Goal: Task Accomplishment & Management: Use online tool/utility

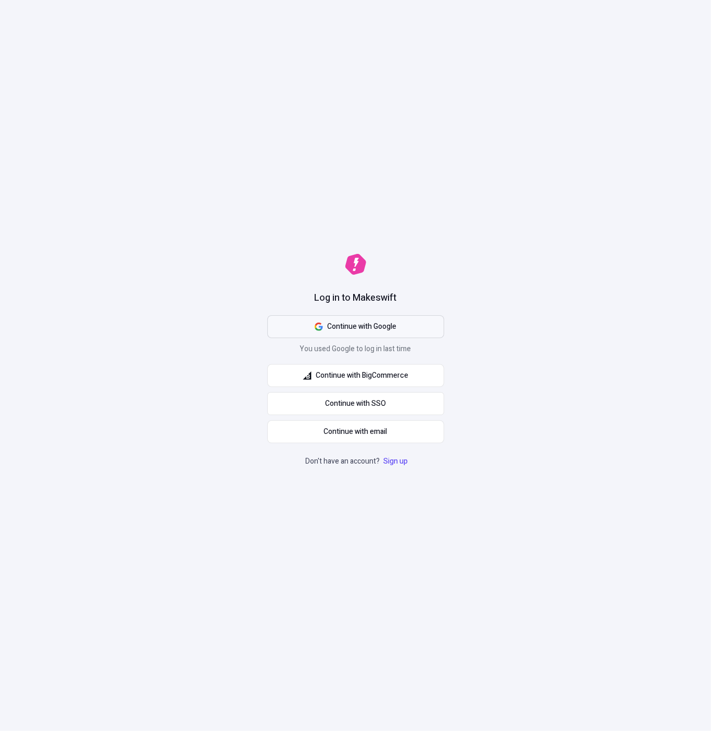
click at [384, 321] on span "Continue with Google" at bounding box center [361, 326] width 69 height 11
click at [517, 253] on div "Log in to Makeswift Continue with Google You used Google to log in last time Co…" at bounding box center [355, 365] width 711 height 731
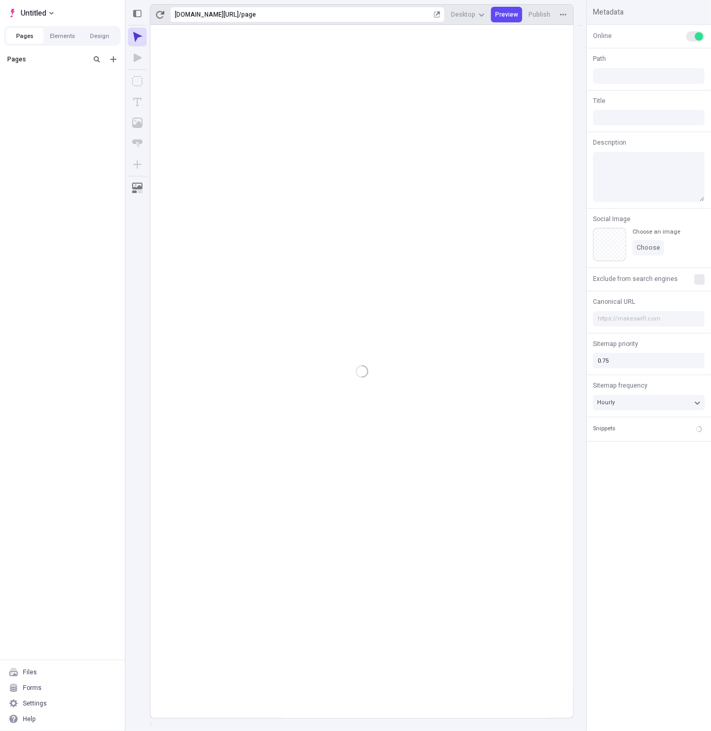
type input "/page"
click at [46, 692] on div "Files" at bounding box center [62, 688] width 116 height 16
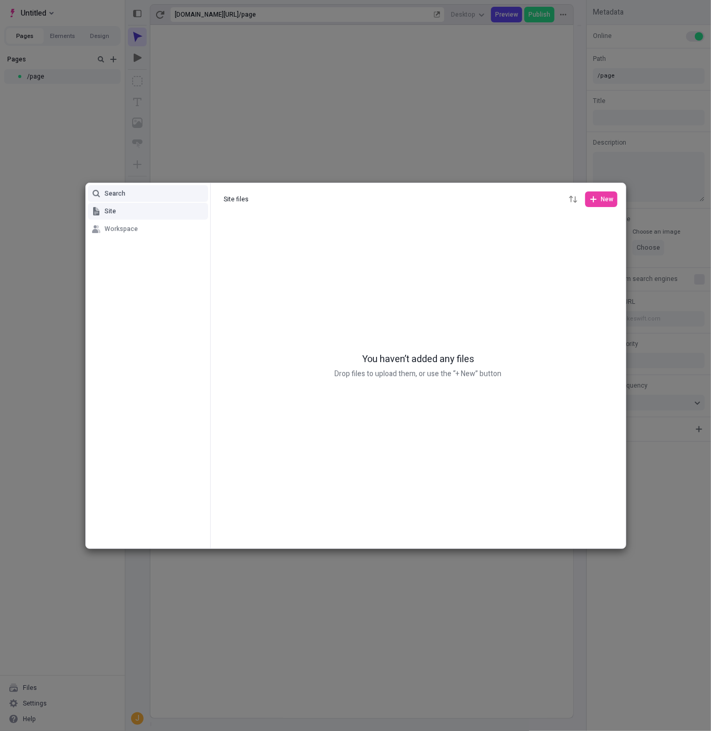
click at [138, 198] on button "Search" at bounding box center [148, 193] width 120 height 17
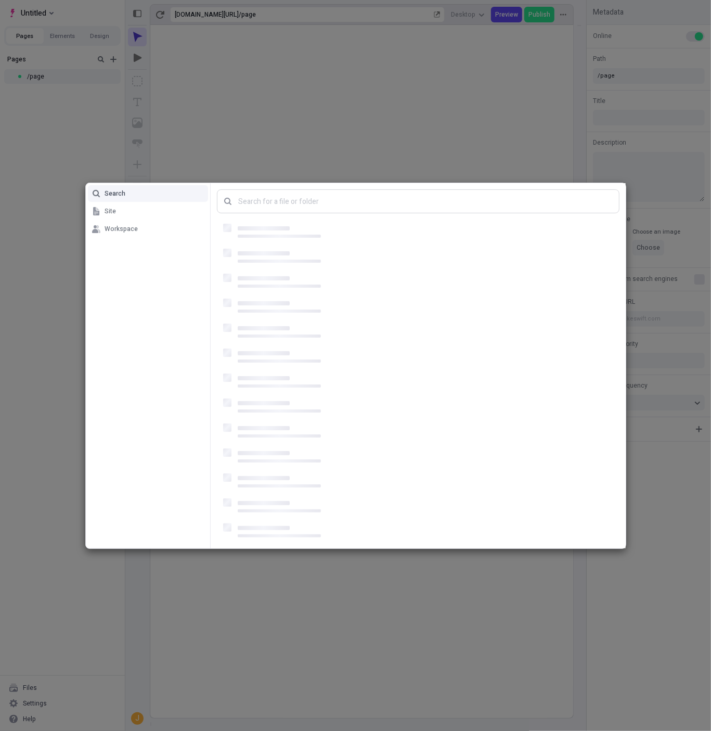
click at [97, 133] on div "Search Site Workspace" at bounding box center [355, 365] width 711 height 731
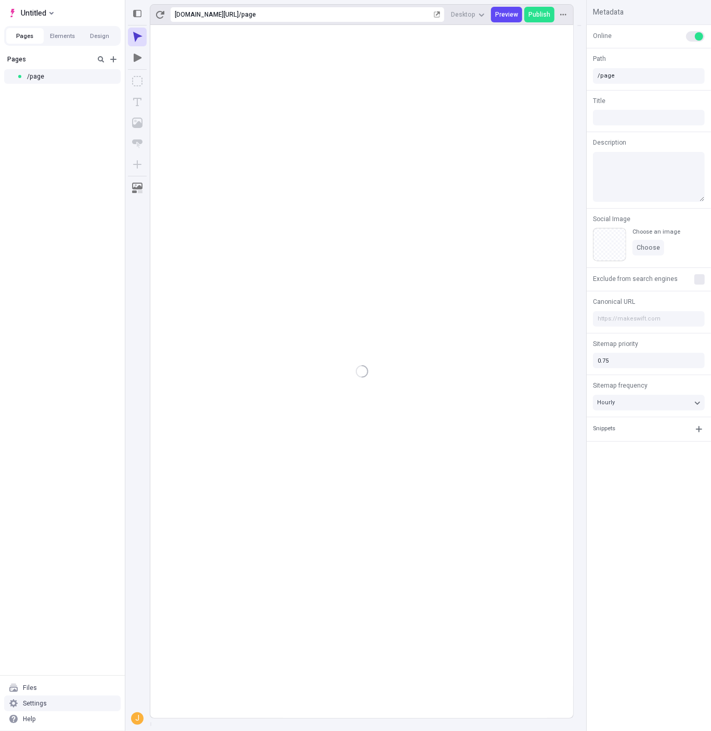
click at [41, 702] on div "Settings" at bounding box center [35, 703] width 24 height 8
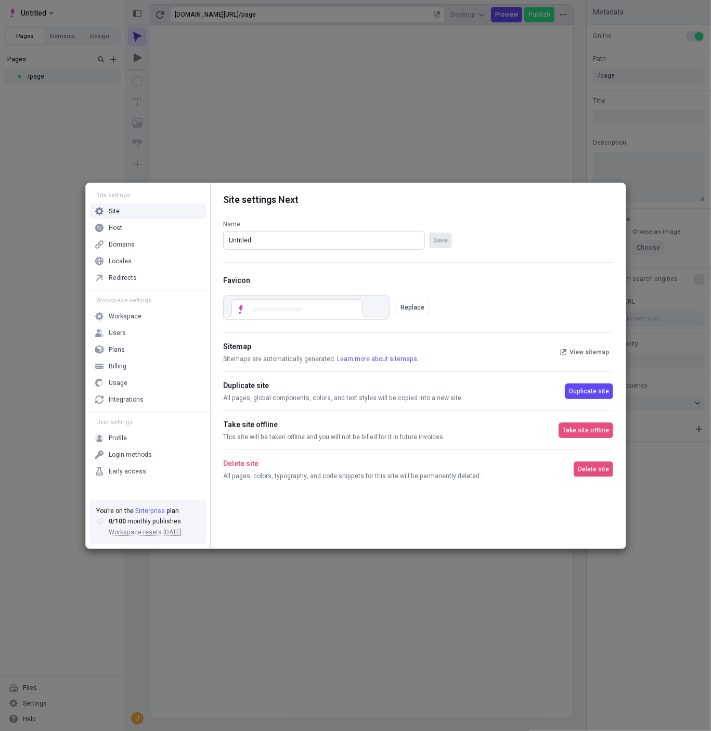
click at [290, 231] on input "Untitled" at bounding box center [324, 240] width 202 height 19
click at [285, 239] on input "Untitled" at bounding box center [324, 240] width 202 height 19
paste input "pages-0.24.x-nextjs-15"
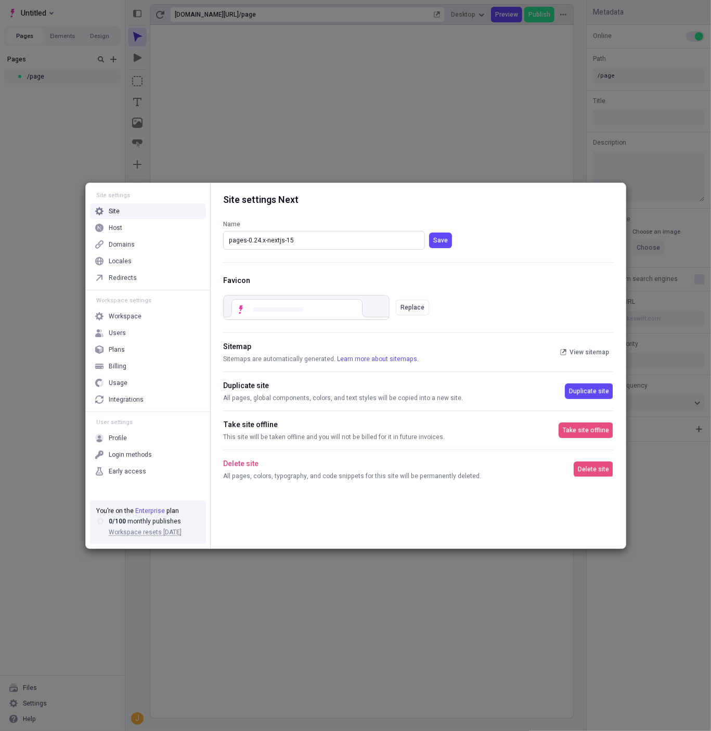
type input "pages-0.24.x-nextjs-15"
click at [429, 232] on button "Save" at bounding box center [440, 240] width 23 height 16
click at [147, 227] on div "Host" at bounding box center [148, 228] width 116 height 16
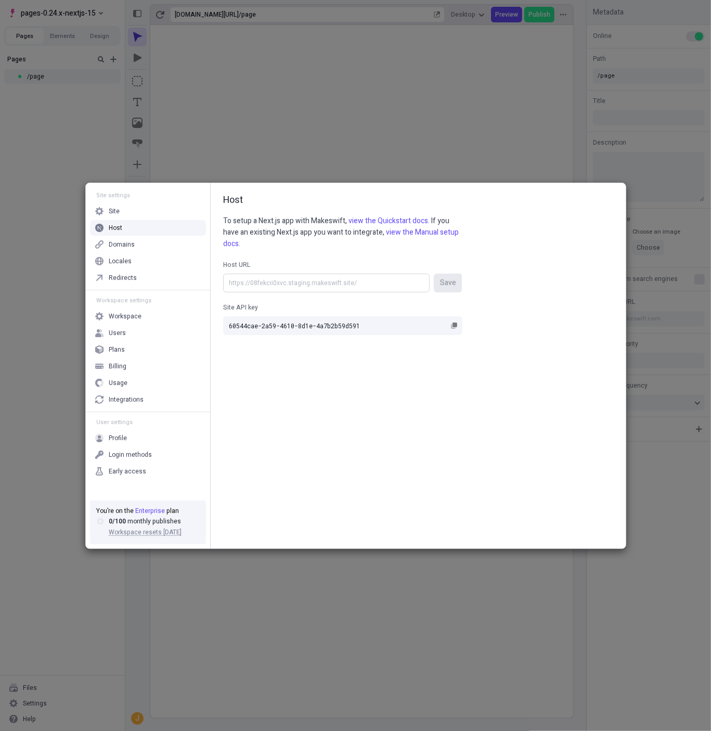
click at [374, 286] on input "Host URL Save" at bounding box center [326, 283] width 206 height 19
click at [458, 328] on button "Site API key 60544cae-2a59-4610-8d1e-4a7b2b59d591" at bounding box center [454, 325] width 12 height 12
click at [300, 279] on input "Host URL Save" at bounding box center [326, 283] width 206 height 19
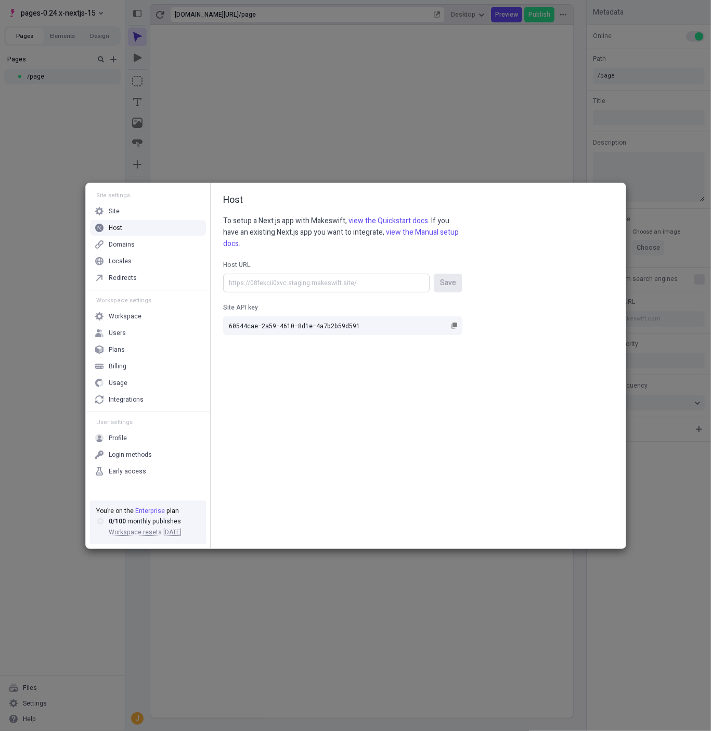
paste input "[URL][DOMAIN_NAME]"
type input "[URL][DOMAIN_NAME]"
click at [434, 274] on button "Save" at bounding box center [448, 283] width 29 height 19
click at [258, 121] on div "Site settings Site Host Domains Locales Redirects Workspace settings Workspace …" at bounding box center [355, 365] width 711 height 731
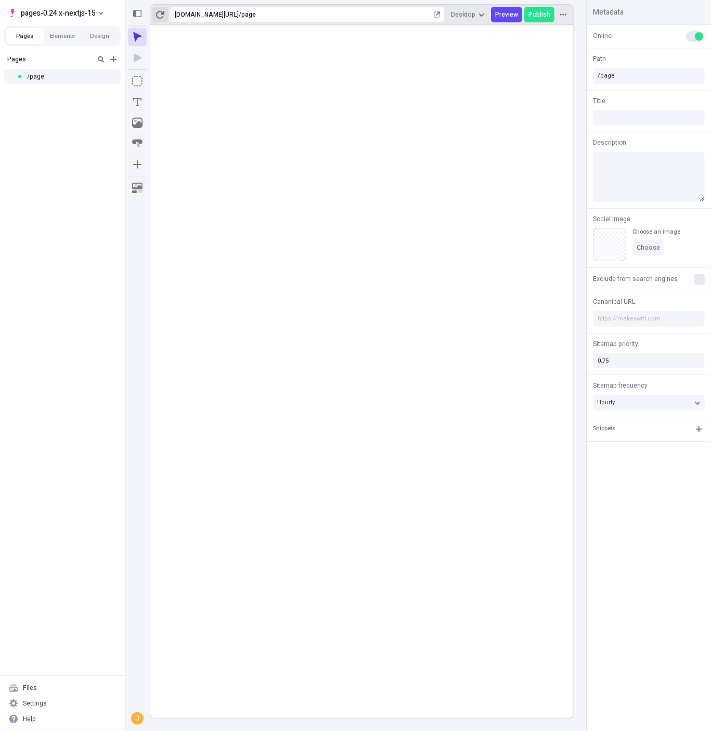
click at [157, 13] on icon "button" at bounding box center [160, 15] width 8 height 8
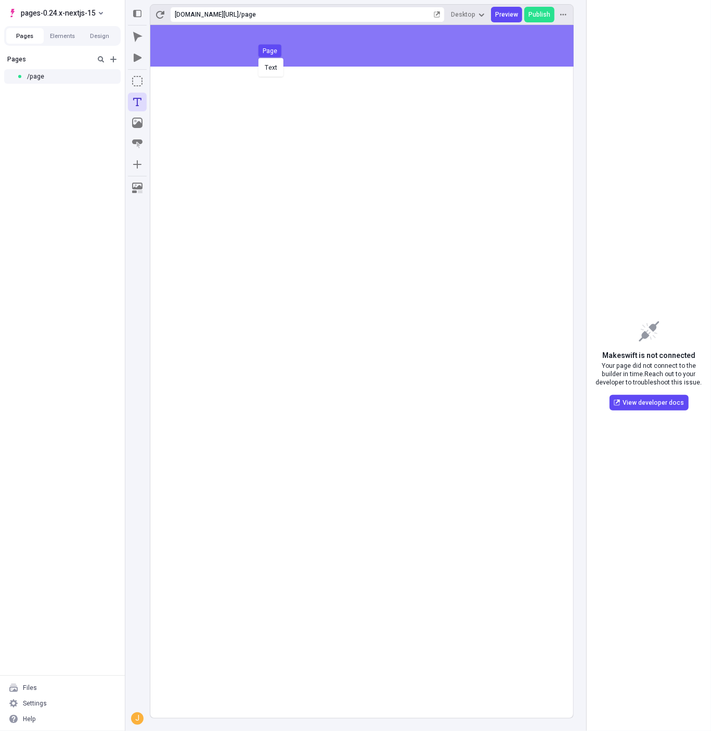
click at [269, 47] on div "Text Page" at bounding box center [355, 365] width 711 height 731
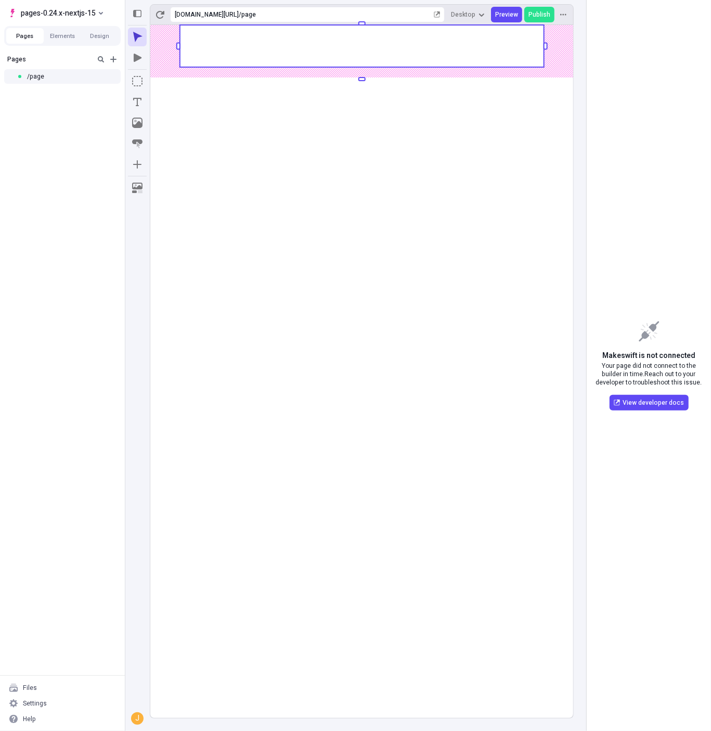
click at [301, 106] on body "pages-0.24.x-nextjs-15 Pages Elements Design Pages /page Files Settings Help [U…" at bounding box center [355, 365] width 711 height 731
click at [314, 42] on body "pages-0.24.x-nextjs-15 Pages Elements Design Pages /page Files Settings Help [U…" at bounding box center [355, 365] width 711 height 731
click at [156, 16] on icon "button" at bounding box center [160, 14] width 8 height 8
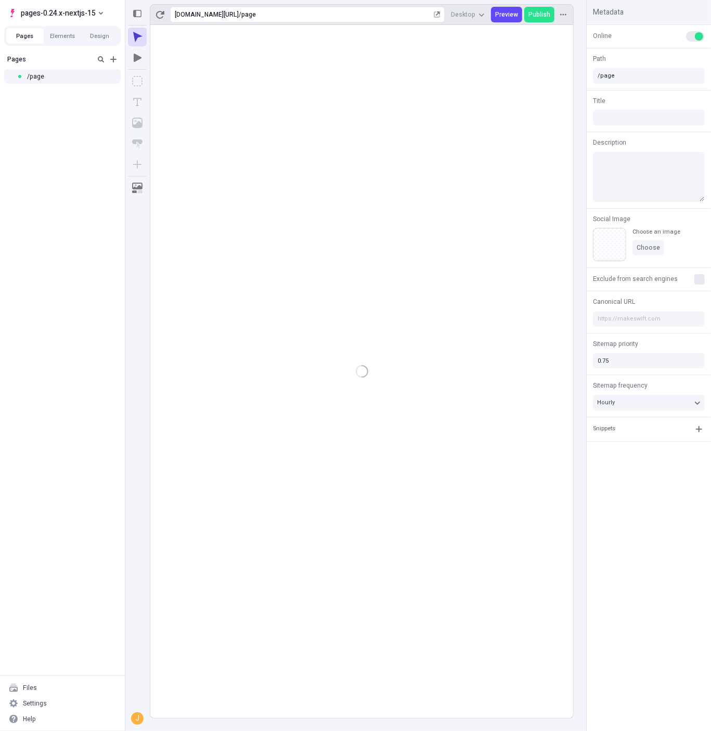
click at [258, 142] on rect at bounding box center [361, 371] width 423 height 693
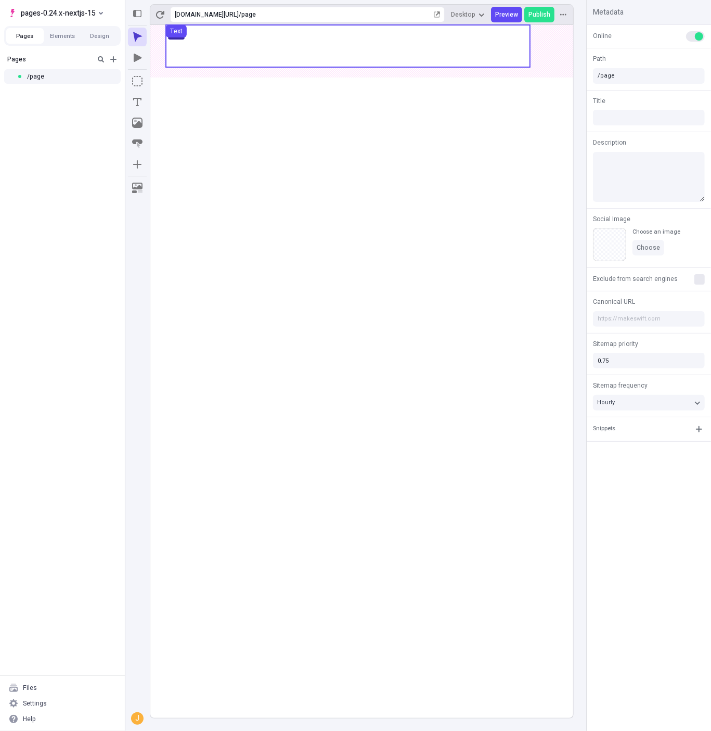
click at [262, 51] on use at bounding box center [348, 46] width 364 height 42
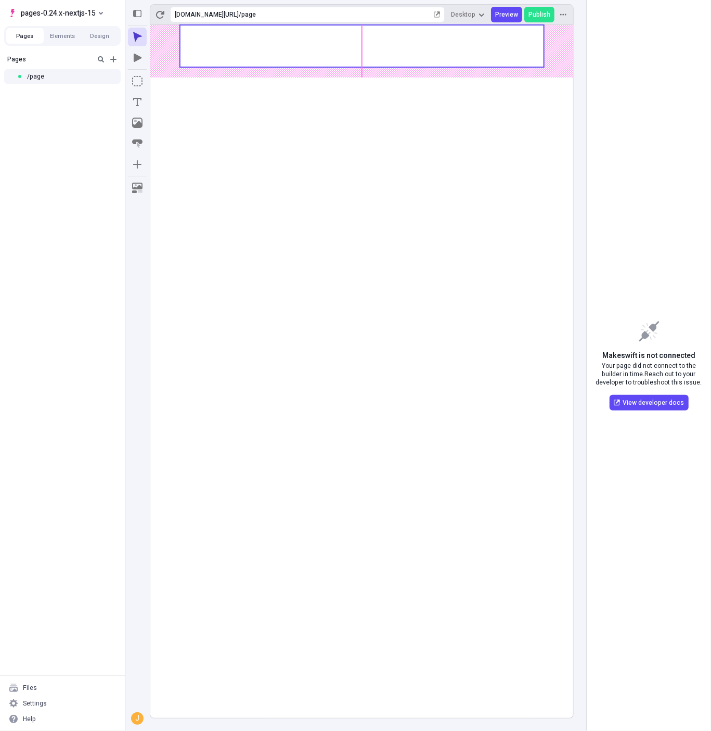
click at [267, 48] on body "pages-0.24.x-nextjs-15 Pages Elements Design Pages /page Files Settings Help [U…" at bounding box center [355, 365] width 711 height 731
click at [325, 143] on rect at bounding box center [361, 371] width 423 height 693
click at [278, 47] on use at bounding box center [362, 46] width 364 height 42
click at [64, 36] on button "Elements" at bounding box center [62, 36] width 37 height 16
drag, startPoint x: 93, startPoint y: 33, endPoint x: 49, endPoint y: 33, distance: 43.7
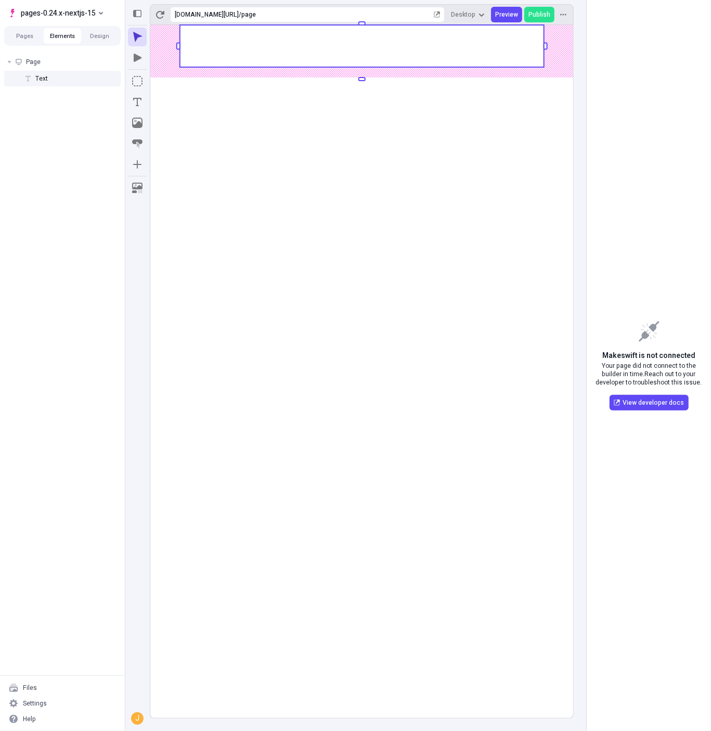
click at [93, 33] on button "Design" at bounding box center [99, 36] width 37 height 16
click at [23, 33] on button "Pages" at bounding box center [24, 36] width 37 height 16
click at [73, 37] on button "Elements" at bounding box center [62, 36] width 37 height 16
click at [61, 61] on div "Page" at bounding box center [62, 62] width 116 height 16
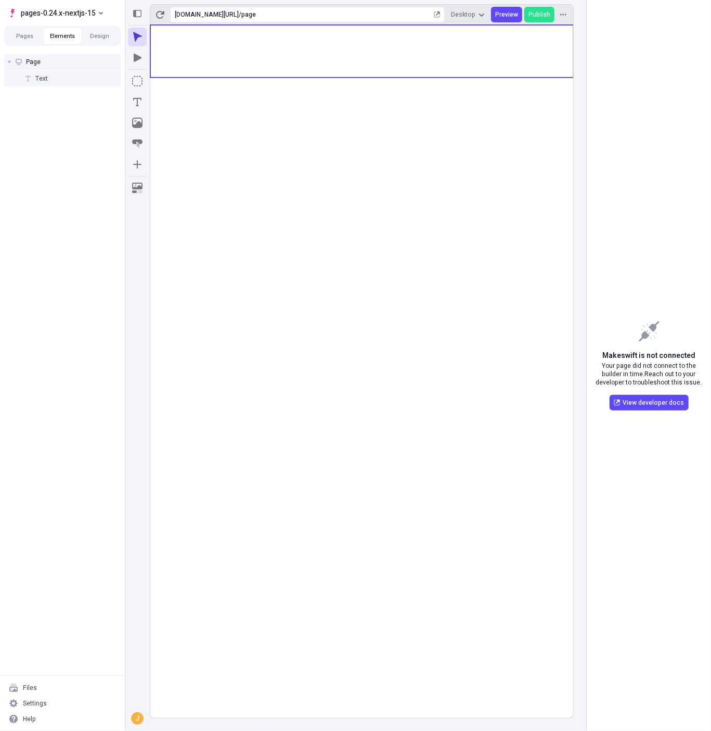
click at [61, 79] on div "Text" at bounding box center [62, 79] width 116 height 16
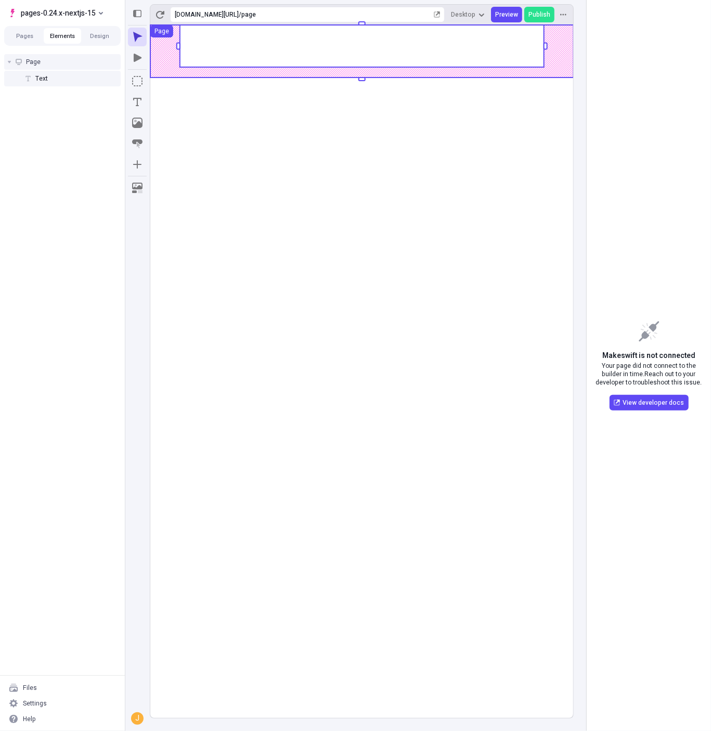
click at [60, 60] on div "Page" at bounding box center [62, 62] width 116 height 16
click at [311, 38] on use at bounding box center [362, 46] width 364 height 42
click at [265, 71] on rect at bounding box center [361, 371] width 423 height 693
click at [165, 62] on body "pages-0.24.x-nextjs-15 Pages Elements Design Page Text Files Settings Help [URL…" at bounding box center [355, 365] width 711 height 731
click at [161, 50] on body "pages-0.24.x-nextjs-15 Pages Elements Design Page Text Files Settings Help [URL…" at bounding box center [355, 365] width 711 height 731
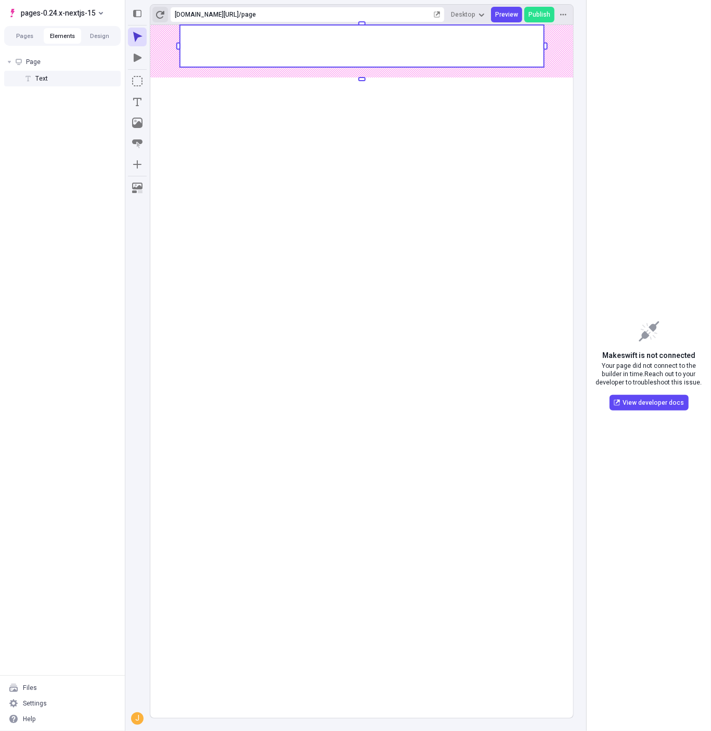
click at [155, 11] on button "button" at bounding box center [160, 15] width 16 height 16
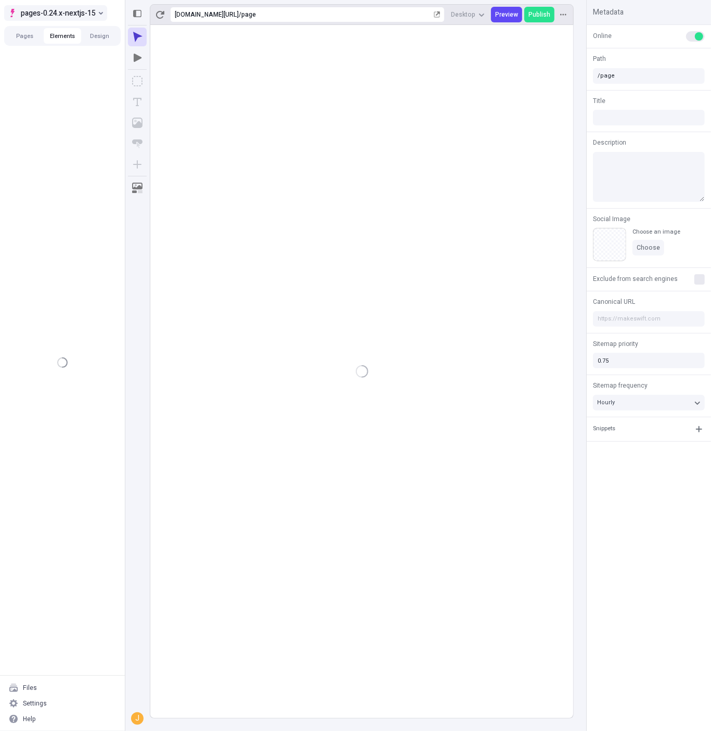
click at [67, 14] on span "pages-0.24.x-nextjs-15" at bounding box center [58, 13] width 75 height 12
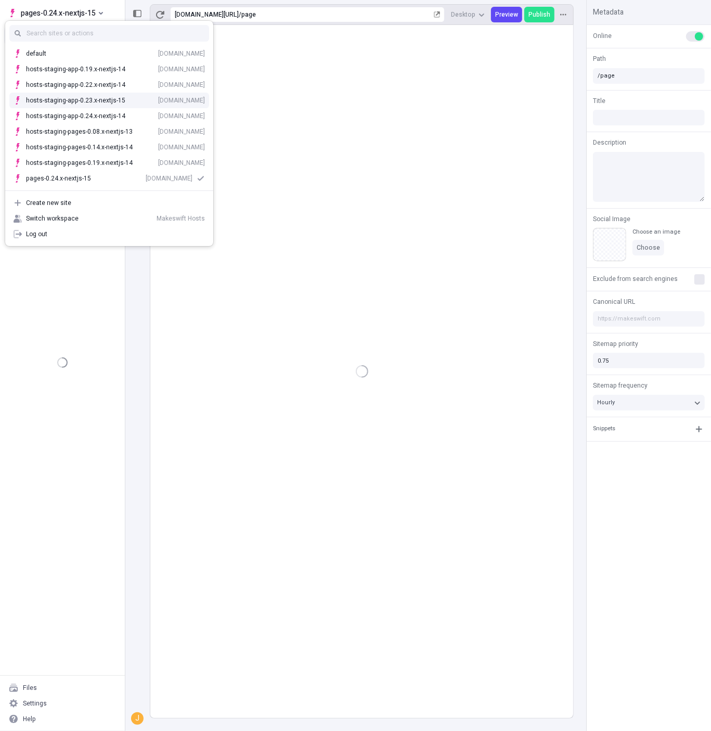
click at [384, 151] on body "pages-0.24.x-nextjs-15 Pages Elements Design Files Settings Help [URL][DOMAIN_N…" at bounding box center [355, 365] width 711 height 731
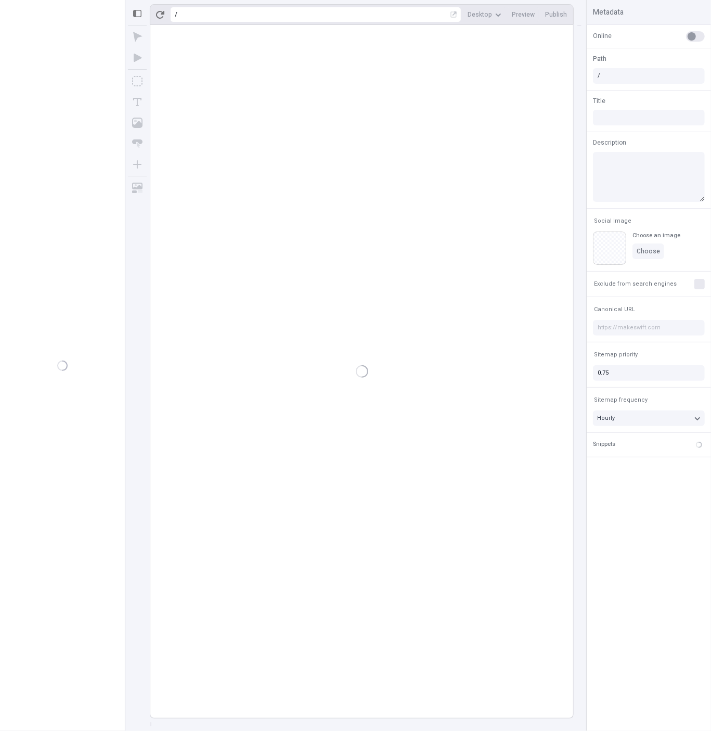
type input "/page"
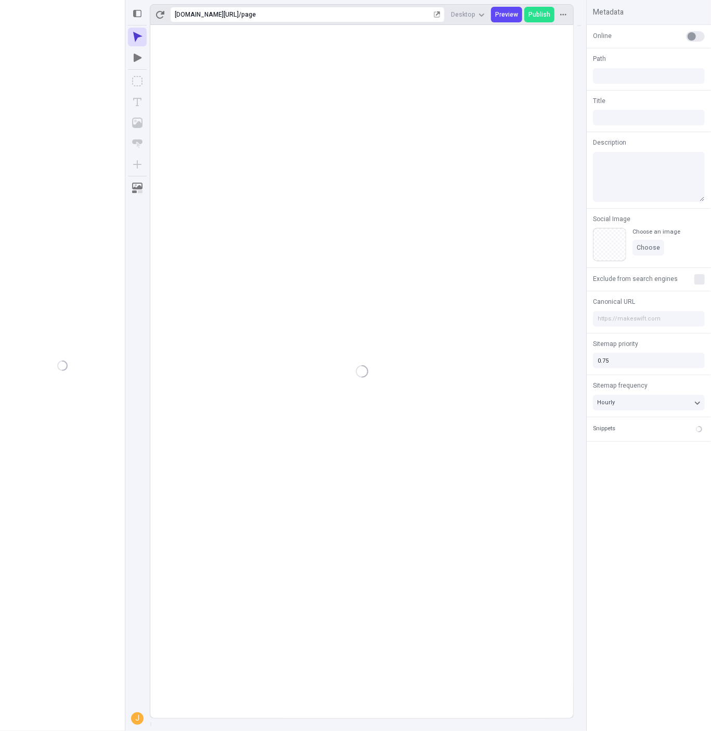
type input "/page"
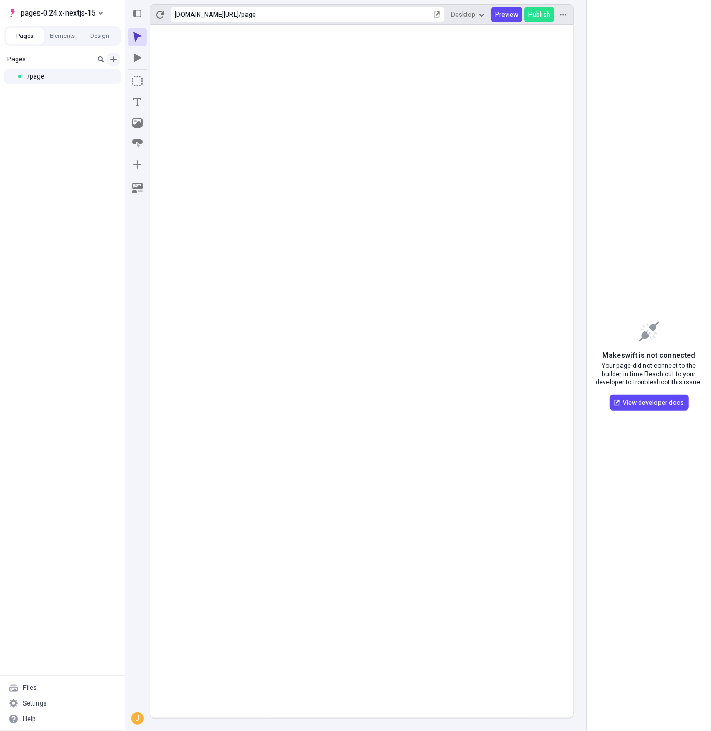
click at [113, 58] on icon "Add new" at bounding box center [113, 59] width 6 height 6
click at [170, 82] on span "Blank page" at bounding box center [175, 80] width 64 height 8
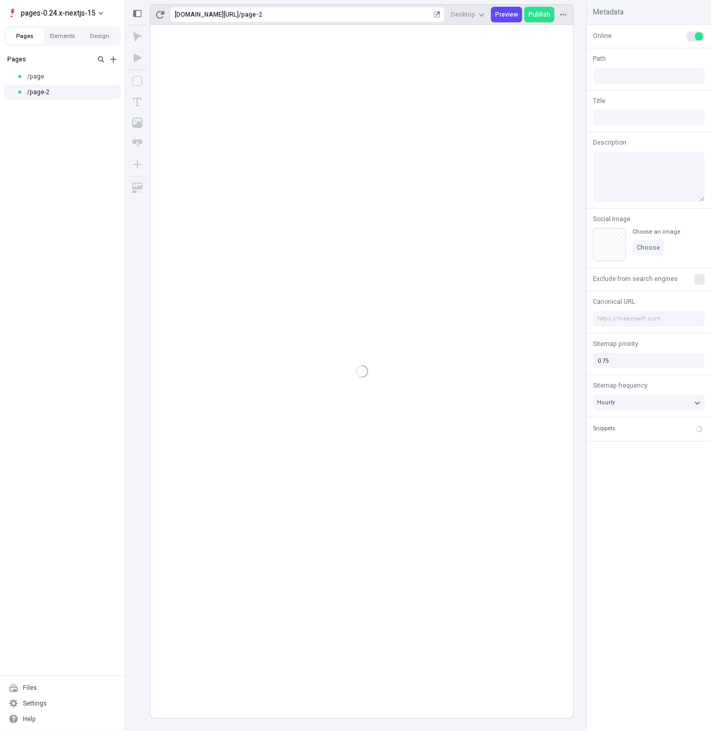
type input "/page-2"
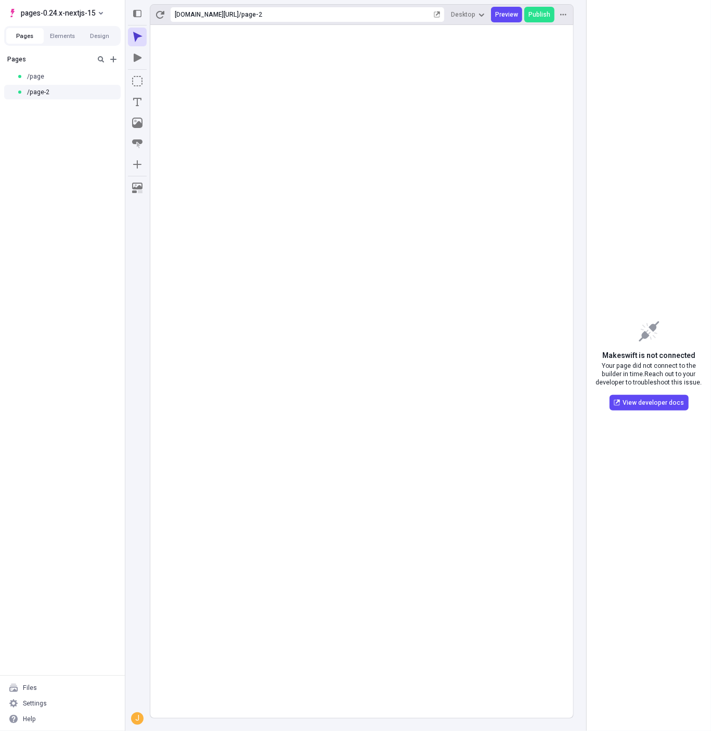
click at [355, 128] on rect at bounding box center [361, 371] width 423 height 693
click at [160, 17] on icon "button" at bounding box center [160, 15] width 8 height 8
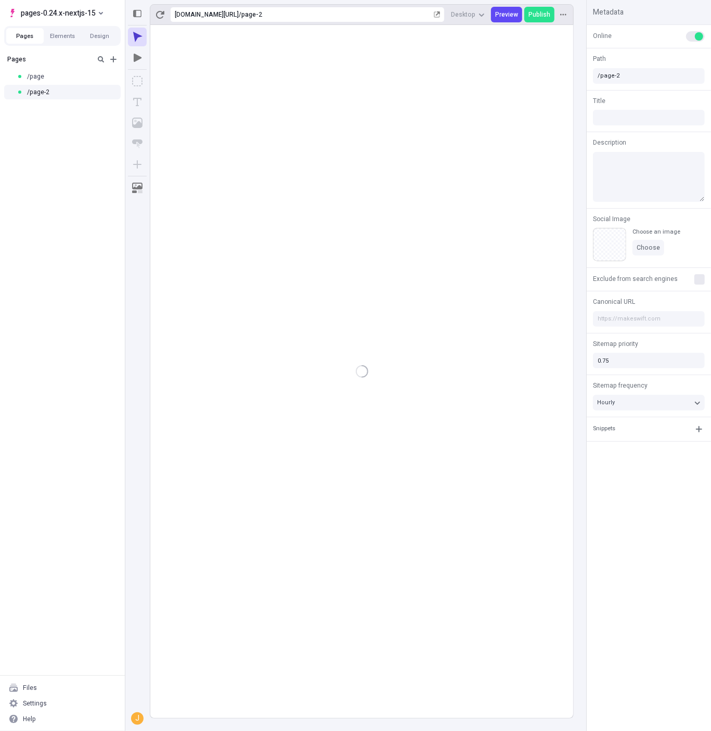
click at [321, 187] on rect at bounding box center [361, 371] width 423 height 693
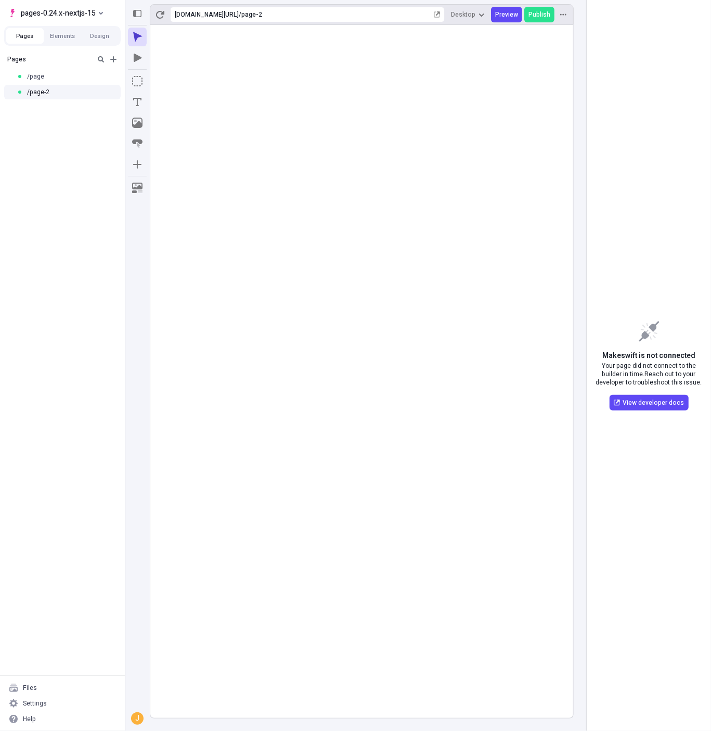
click at [306, 146] on rect at bounding box center [361, 371] width 423 height 693
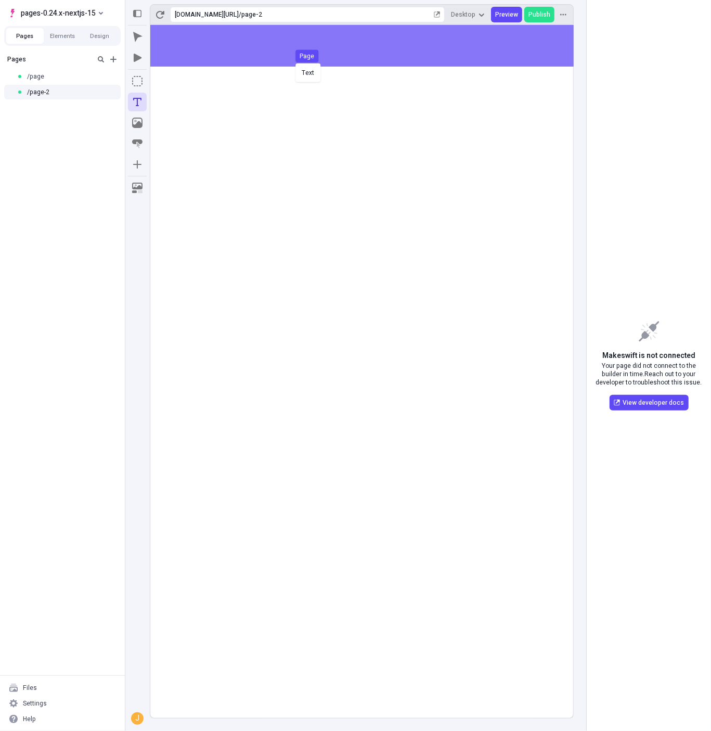
click at [293, 62] on div "Text Page" at bounding box center [355, 365] width 711 height 731
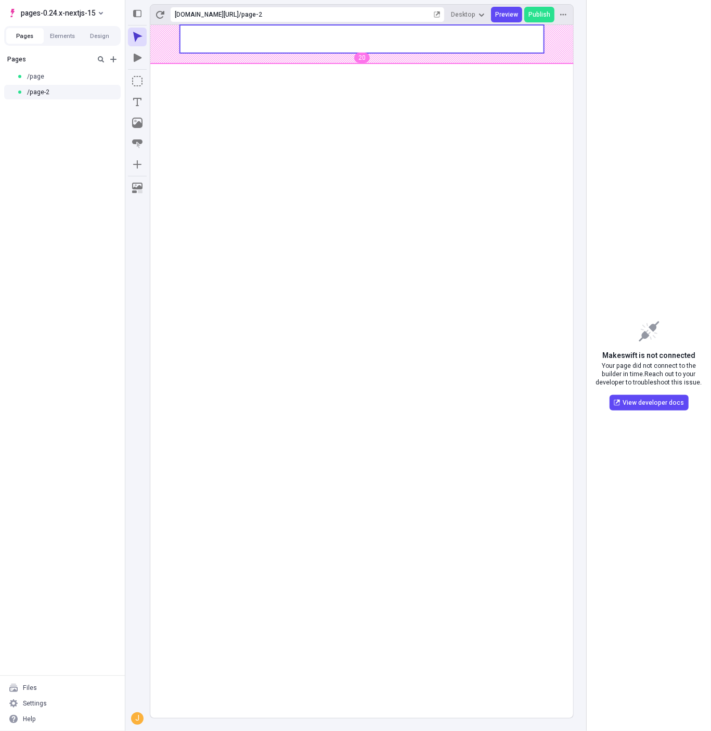
click at [354, 66] on body "pages-0.24.x-nextjs-15 Pages Elements Design Pages /page /page-2 Files Settings…" at bounding box center [355, 365] width 711 height 731
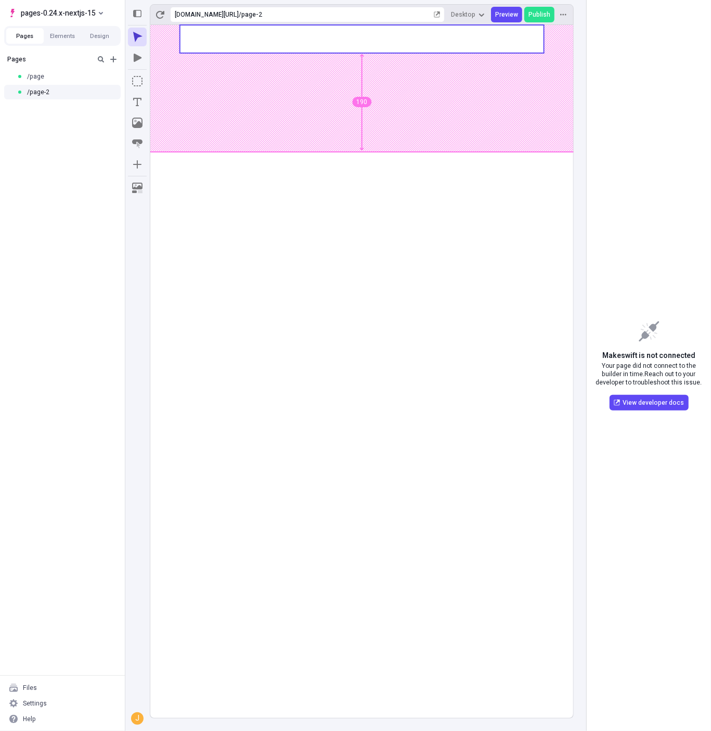
click at [374, 180] on body "pages-0.24.x-nextjs-15 Pages Elements Design Pages /page /page-2 Files Settings…" at bounding box center [355, 365] width 711 height 731
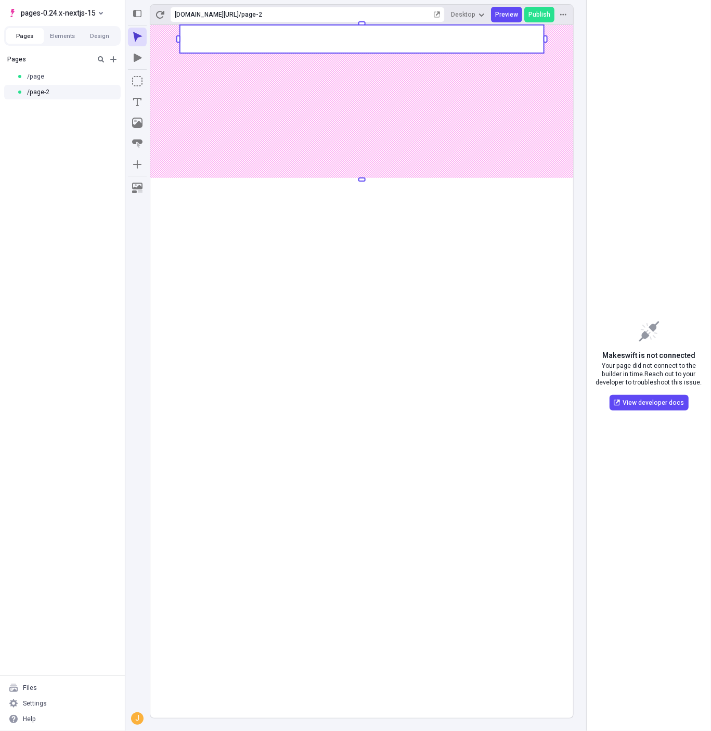
click at [405, 44] on rect at bounding box center [362, 39] width 364 height 28
click at [340, 52] on body "pages-0.24.x-nextjs-15 Pages Elements Design Pages /page /page-2 Files Settings…" at bounding box center [355, 365] width 711 height 731
click at [35, 704] on div "Settings" at bounding box center [35, 703] width 24 height 8
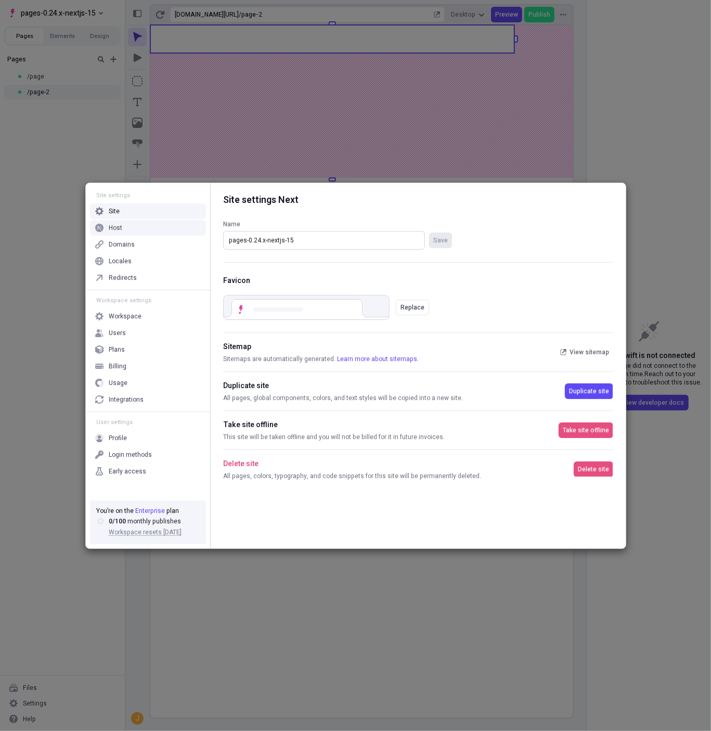
click at [250, 239] on input "pages-0.24.x-nextjs-15" at bounding box center [324, 240] width 202 height 19
type input "hosts-staging-pages-0.24.x-nextjs-15"
click at [429, 232] on button "Save" at bounding box center [440, 240] width 23 height 16
click at [46, 138] on div "Site settings Site Host Domains Locales Redirects Workspace settings Workspace …" at bounding box center [355, 365] width 711 height 731
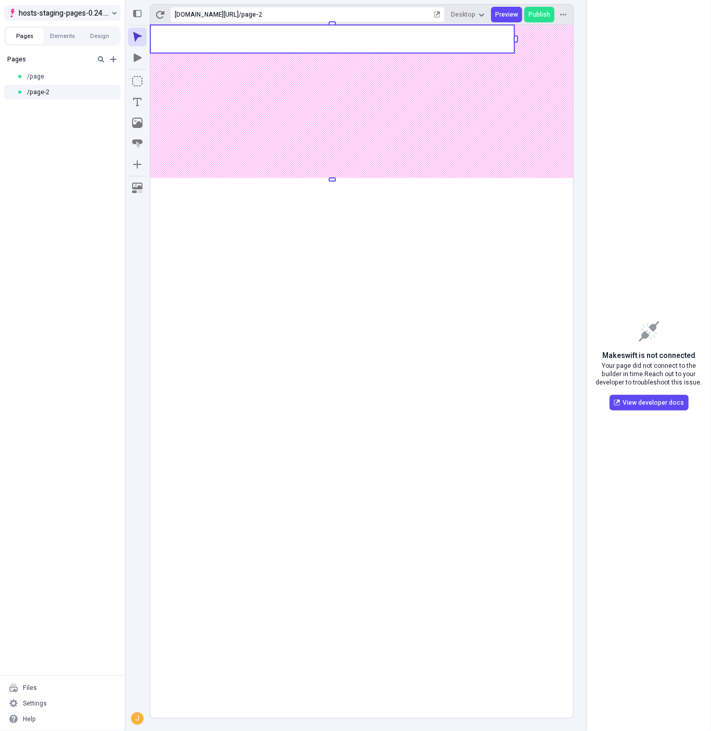
click at [47, 8] on span "hosts-staging-pages-0.24.x-nextjs-15" at bounding box center [64, 13] width 90 height 12
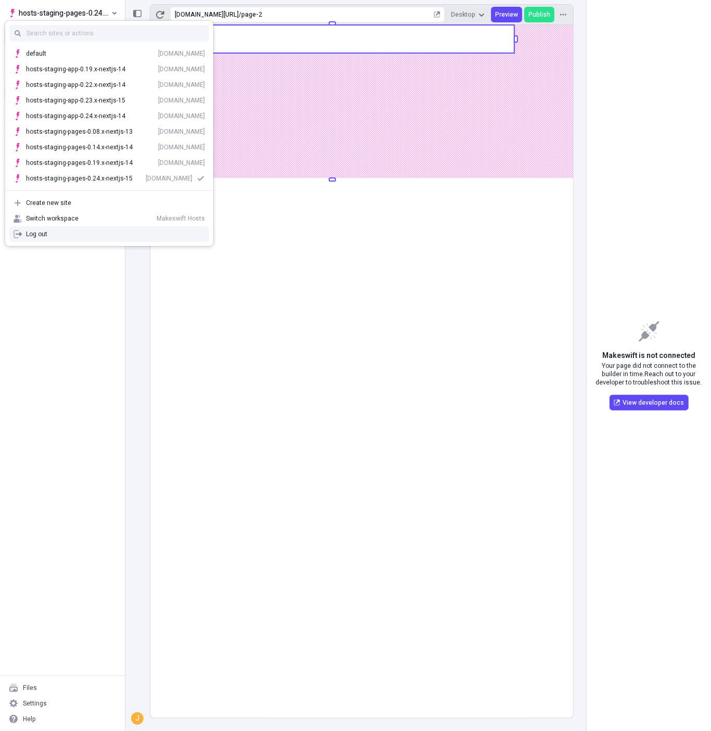
click at [59, 330] on div "Pages /page /page-2" at bounding box center [62, 362] width 125 height 625
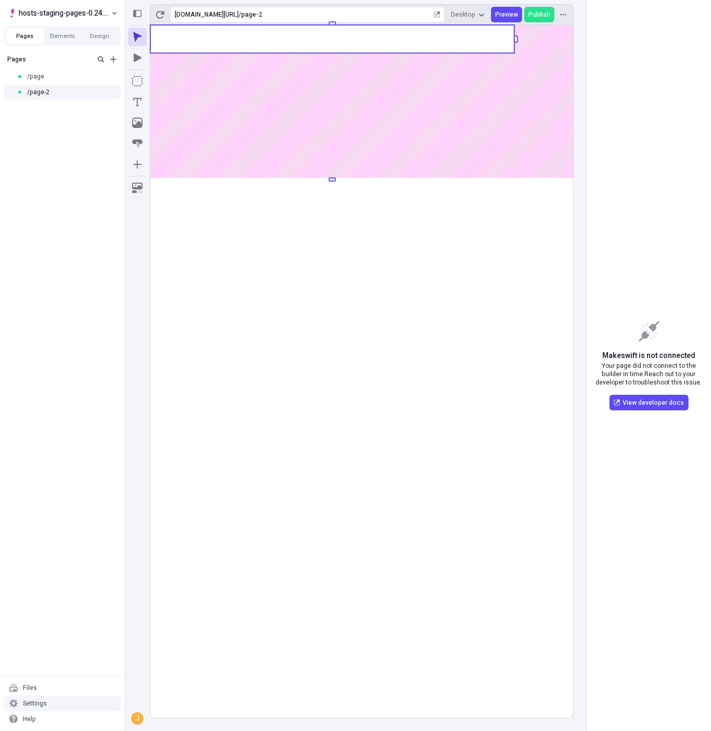
click at [53, 704] on div "Settings" at bounding box center [62, 703] width 116 height 16
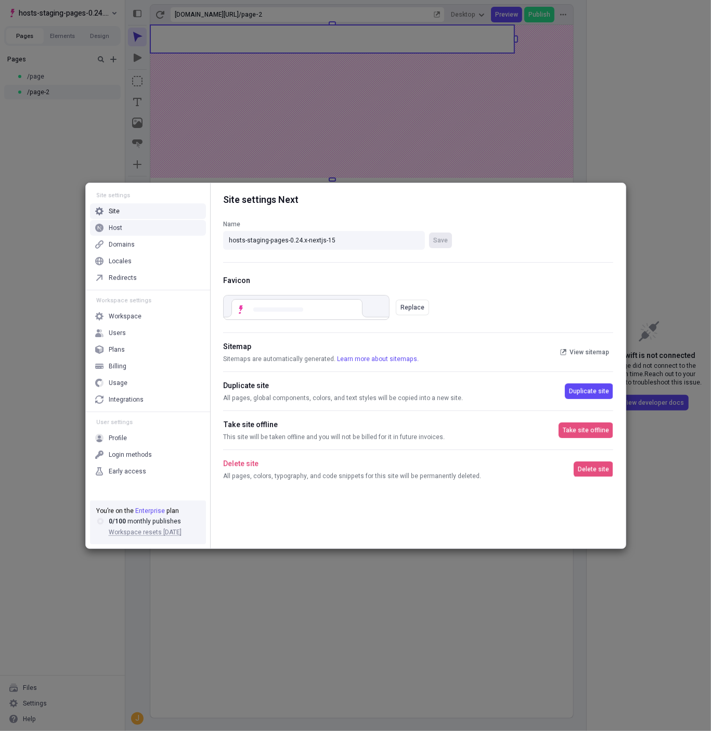
click at [152, 226] on div "Host" at bounding box center [148, 228] width 116 height 16
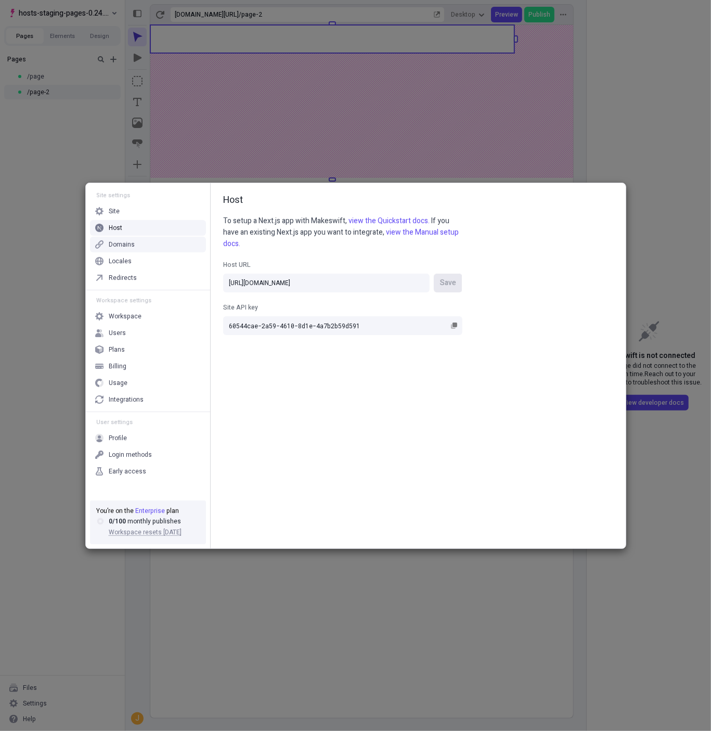
click at [328, 292] on label "Site API key 60544cae-2a59-4610-8d1e-4a7b2b59d591" at bounding box center [342, 313] width 239 height 43
click at [328, 316] on input "60544cae-2a59-4610-8d1e-4a7b2b59d591" at bounding box center [342, 325] width 239 height 19
click at [328, 292] on label "Site API key 60544cae-2a59-4610-8d1e-4a7b2b59d591" at bounding box center [342, 313] width 239 height 43
click at [328, 316] on input "60544cae-2a59-4610-8d1e-4a7b2b59d591" at bounding box center [342, 325] width 239 height 19
click at [339, 281] on input "[URL][DOMAIN_NAME]" at bounding box center [326, 283] width 206 height 19
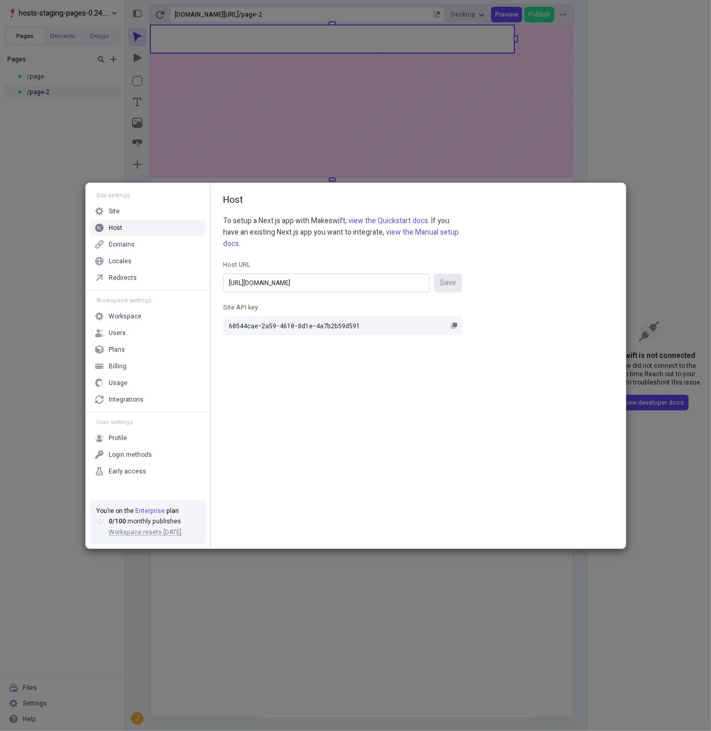
click at [339, 281] on input "[URL][DOMAIN_NAME]" at bounding box center [326, 283] width 206 height 19
paste input "14x-nextjs-14"
type input "[URL][DOMAIN_NAME]"
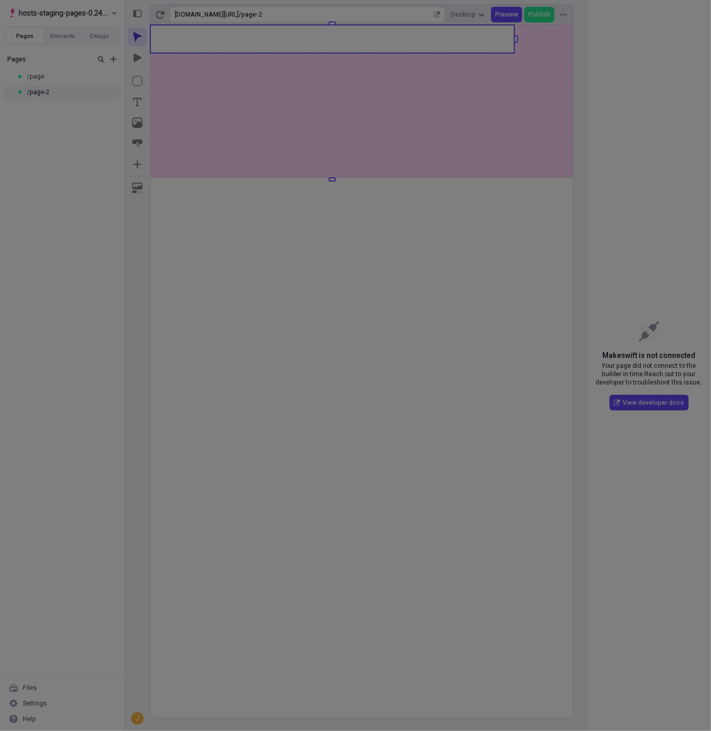
click at [359, 124] on div "Site settings Site Host Domains Locales Redirects Workspace settings Workspace …" at bounding box center [355, 365] width 711 height 731
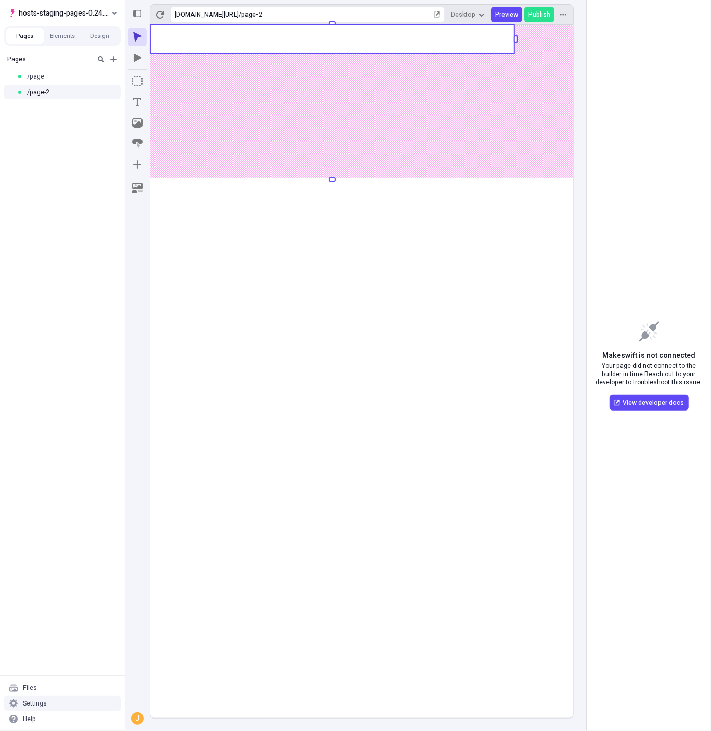
click at [48, 703] on div "Settings" at bounding box center [62, 703] width 116 height 16
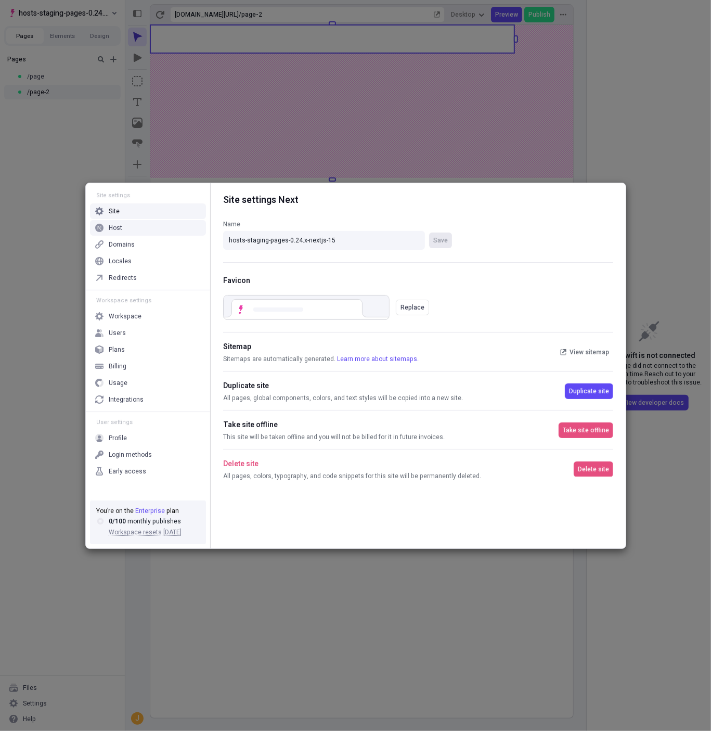
click at [116, 227] on div "Host" at bounding box center [116, 228] width 14 height 8
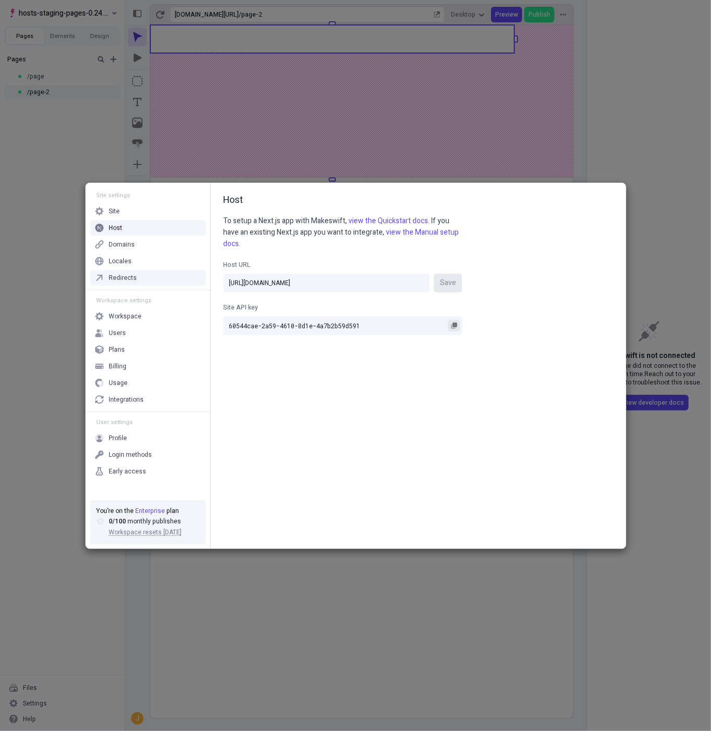
click at [455, 325] on rect "button" at bounding box center [454, 324] width 5 height 5
click at [455, 325] on input "60544cae-2a59-4610-8d1e-4a7b2b59d591" at bounding box center [342, 325] width 239 height 19
click at [228, 100] on div "Site settings Site Host Domains Locales Redirects Workspace settings Workspace …" at bounding box center [355, 365] width 711 height 731
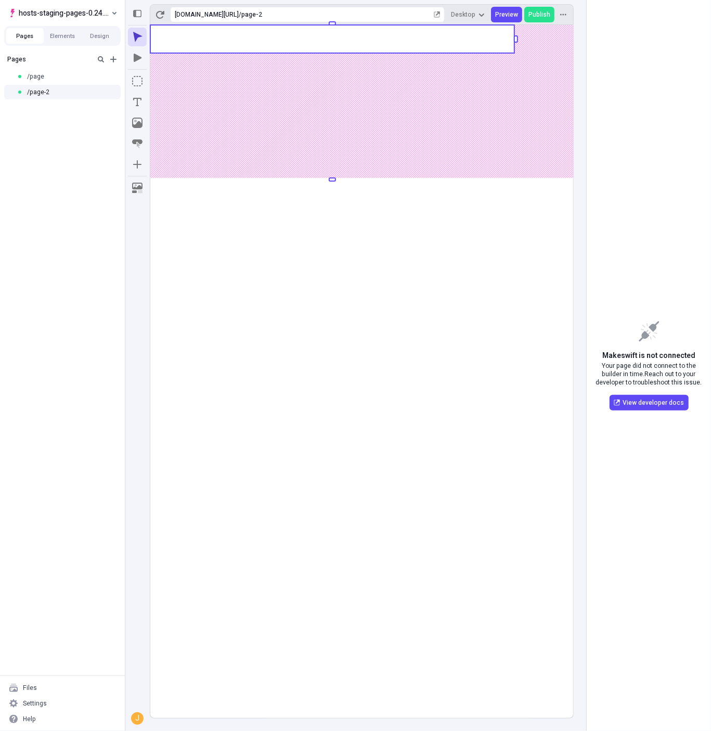
click at [390, 170] on rect at bounding box center [361, 371] width 423 height 693
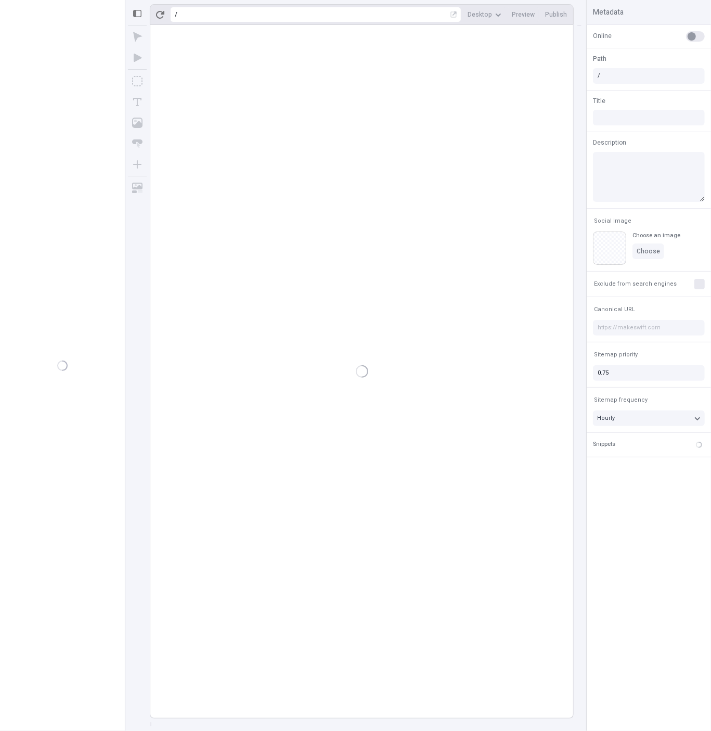
type input "/page-2"
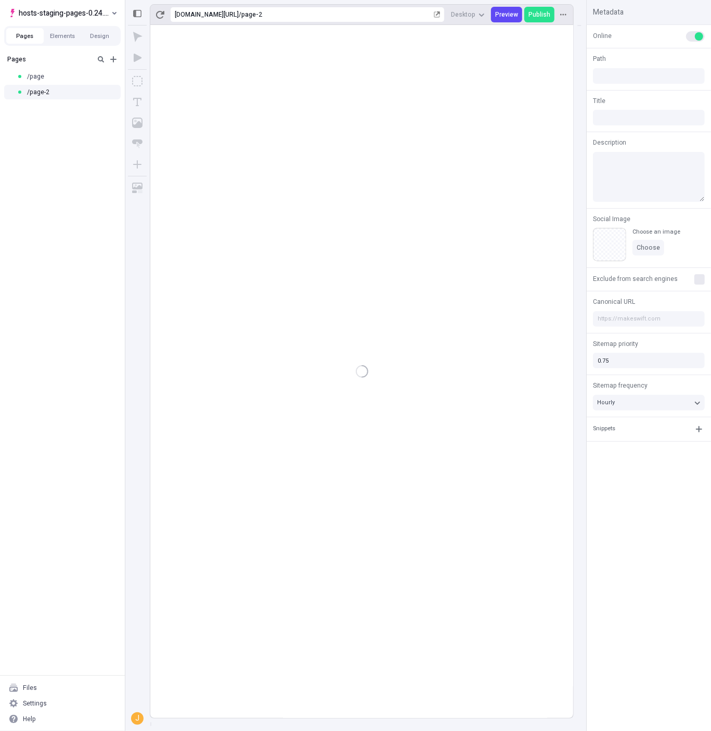
type input "/page-2"
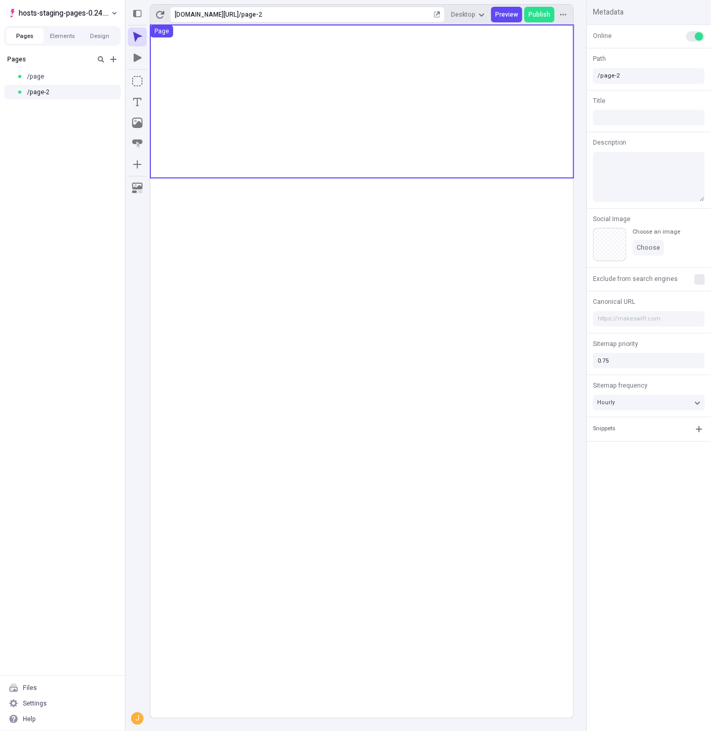
click at [297, 126] on use at bounding box center [361, 101] width 423 height 153
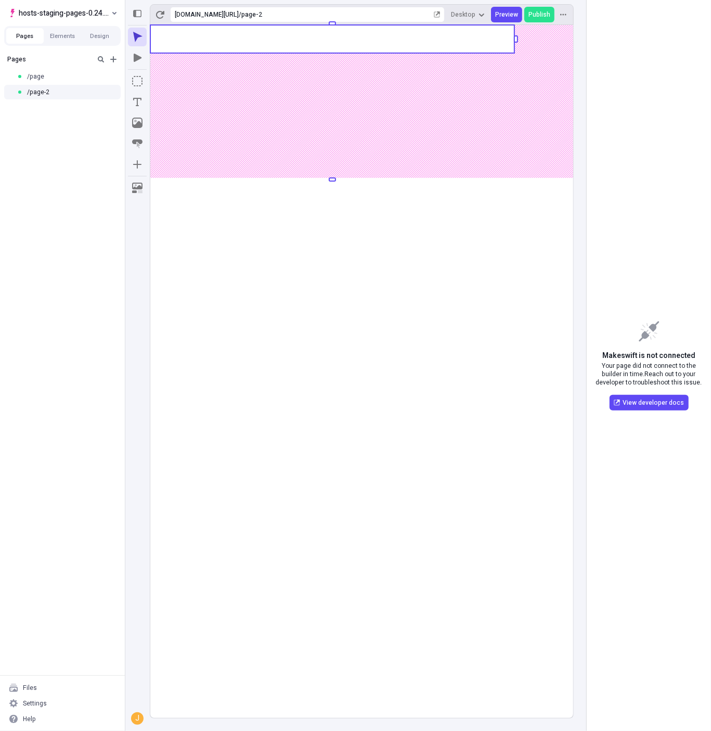
click at [360, 42] on rect at bounding box center [332, 39] width 364 height 28
click at [340, 36] on body "hosts-staging-pages-0.24.x-nextjs-15 Pages Elements Design Pages /page /page-2 …" at bounding box center [355, 365] width 711 height 731
click at [633, 85] on div "Makeswift is not connected Your page did not connect to the builder in time. Re…" at bounding box center [649, 365] width 124 height 731
click at [32, 704] on div "Settings" at bounding box center [35, 703] width 24 height 8
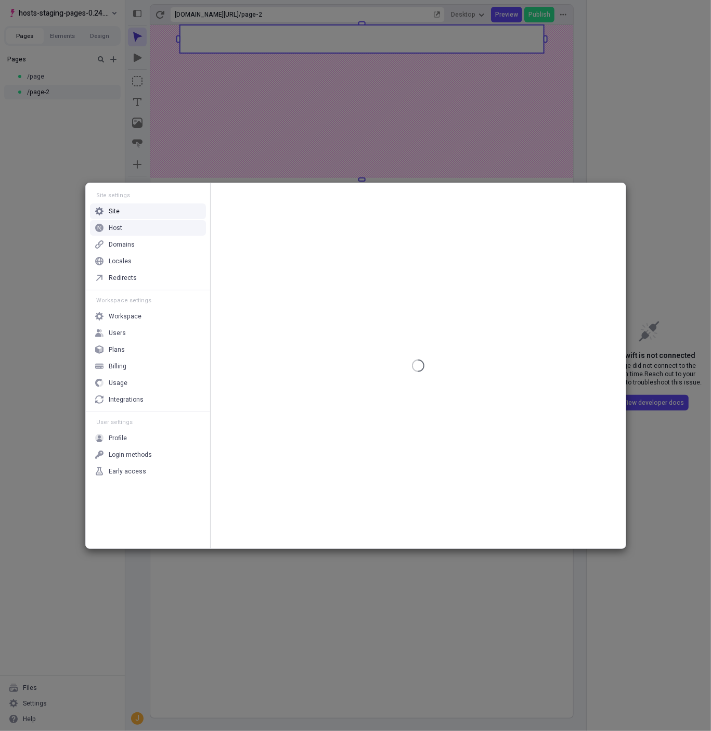
click at [173, 223] on div "Host" at bounding box center [148, 228] width 116 height 16
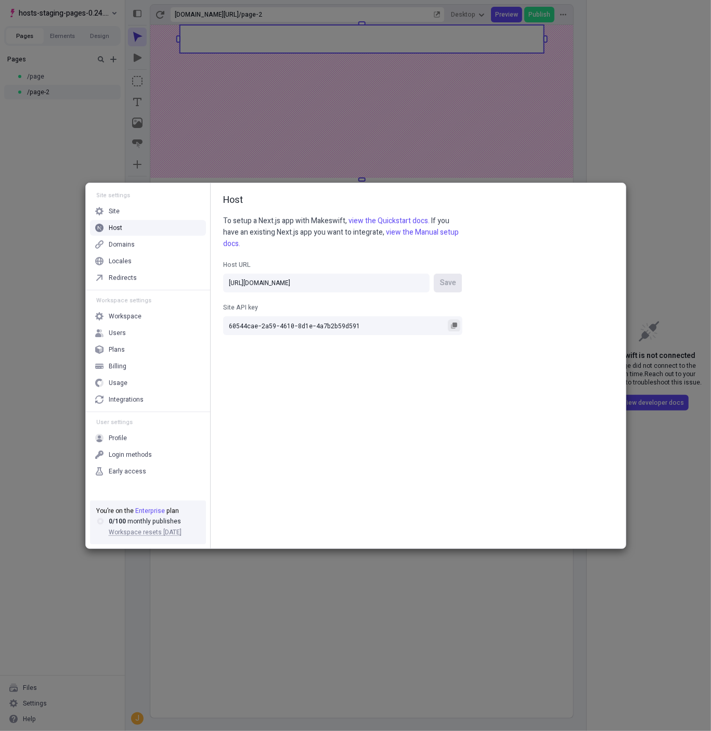
click at [455, 325] on rect "button" at bounding box center [454, 324] width 5 height 5
click at [455, 325] on input "60544cae-2a59-4610-8d1e-4a7b2b59d591" at bounding box center [342, 325] width 239 height 19
paste input "text"
type input "60544cae-2a59-4610-8d1e-4a7b2b59d591"
click at [308, 282] on input "[URL][DOMAIN_NAME]" at bounding box center [326, 283] width 206 height 19
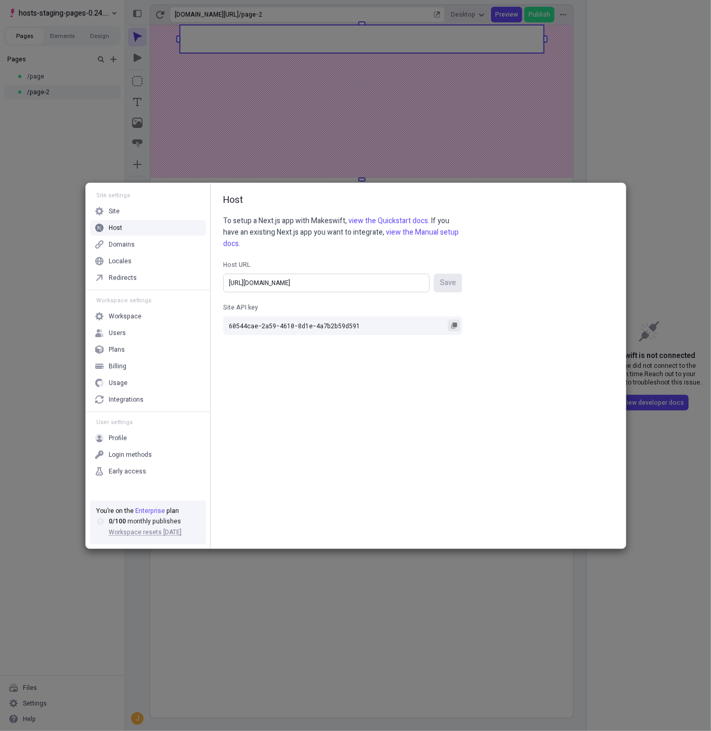
click at [308, 282] on input "[URL][DOMAIN_NAME]" at bounding box center [326, 283] width 206 height 19
click at [535, 302] on div "Host To setup a Next.js app with Makeswift, view the Quickstart docs. If you ha…" at bounding box center [418, 365] width 415 height 365
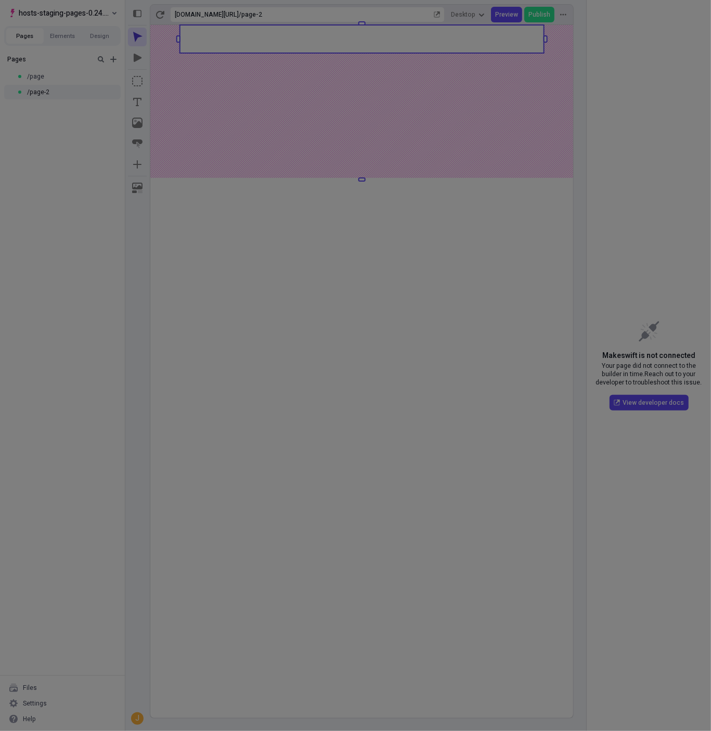
click at [406, 108] on div "Site settings Site Host Domains Locales Redirects Workspace settings Workspace …" at bounding box center [355, 365] width 711 height 731
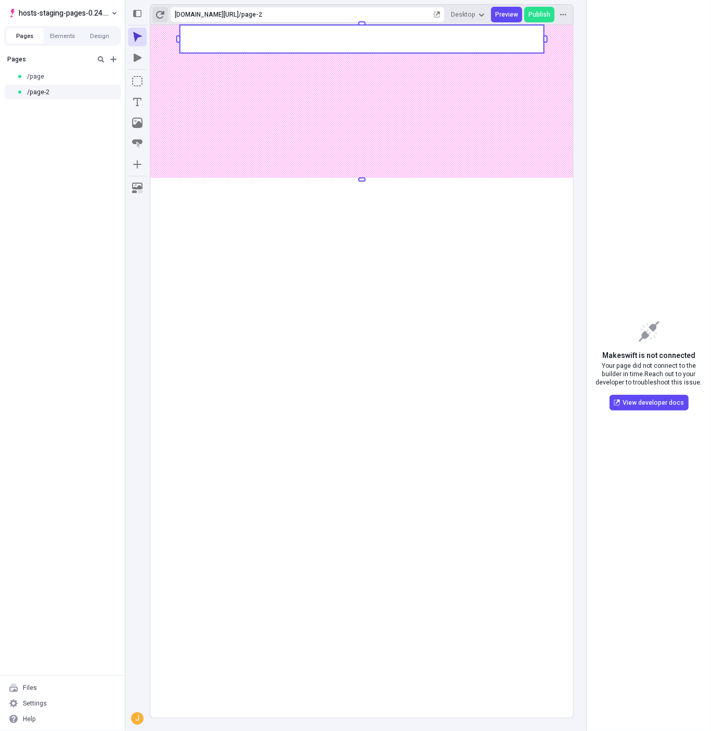
click at [164, 14] on icon "button" at bounding box center [160, 15] width 8 height 8
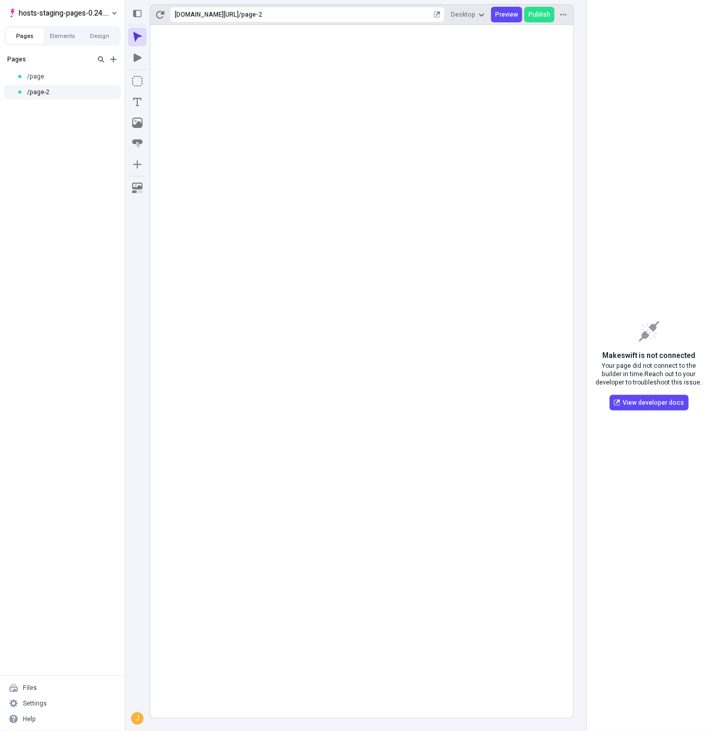
click at [610, 231] on div "Makeswift is not connected Your page did not connect to the builder in time. Re…" at bounding box center [649, 365] width 124 height 731
click at [651, 376] on span "Your page did not connect to the builder in time. Reach out to your developer t…" at bounding box center [649, 373] width 108 height 25
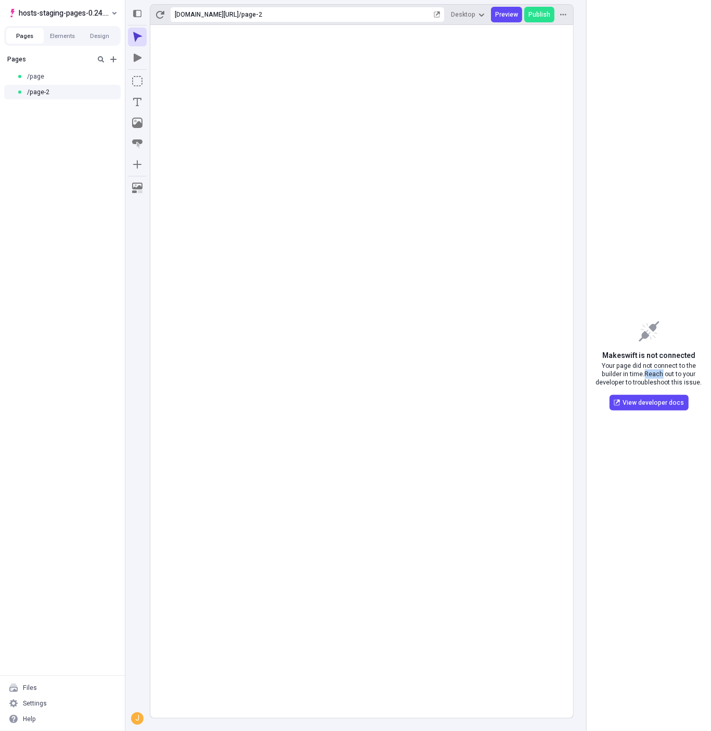
click at [651, 376] on span "Your page did not connect to the builder in time. Reach out to your developer t…" at bounding box center [649, 373] width 108 height 25
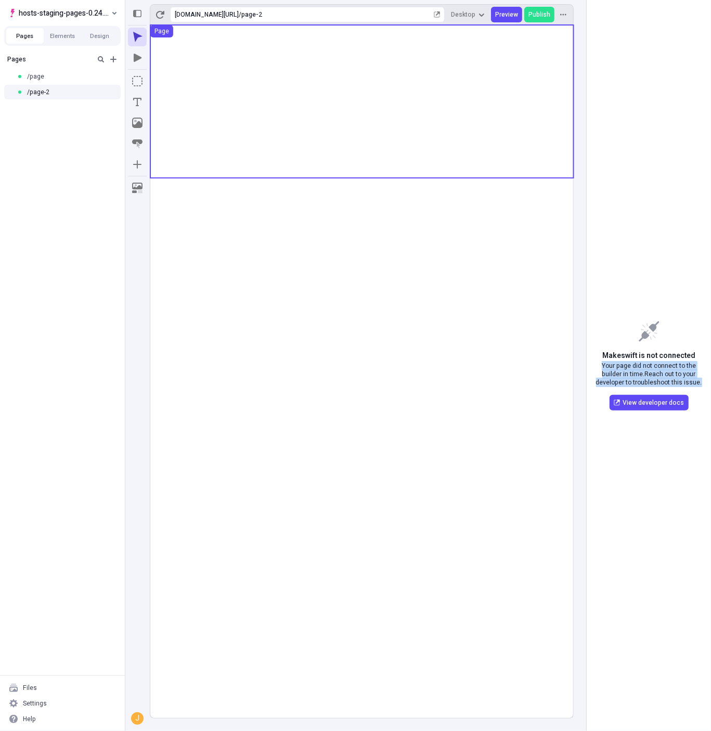
click at [242, 114] on use at bounding box center [361, 101] width 423 height 153
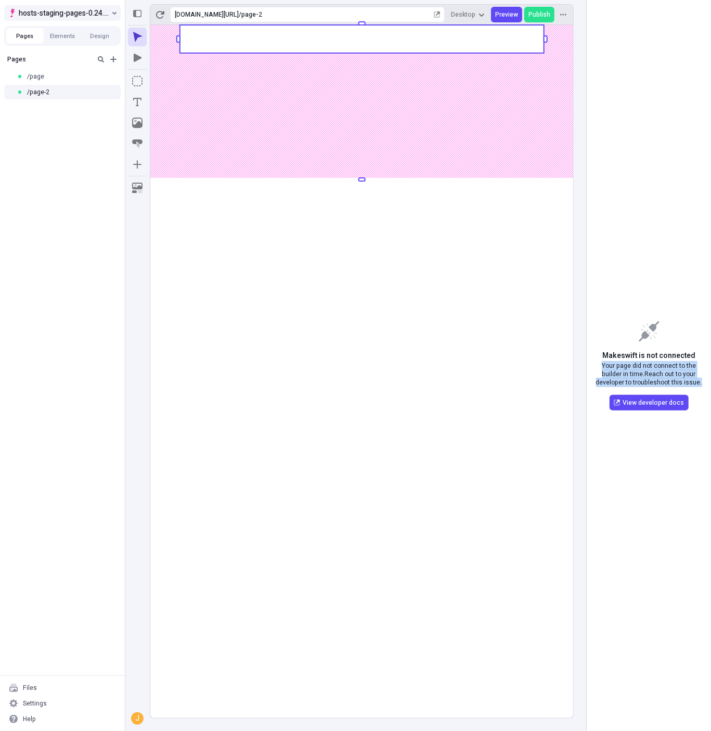
click at [84, 9] on span "hosts-staging-pages-0.24.x-nextjs-15" at bounding box center [64, 13] width 90 height 12
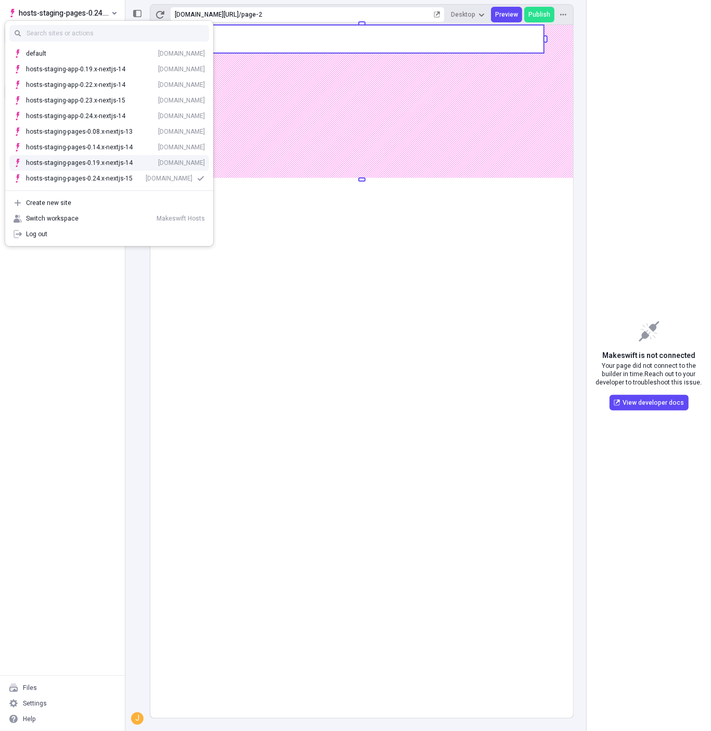
click at [323, 131] on rect at bounding box center [361, 371] width 423 height 693
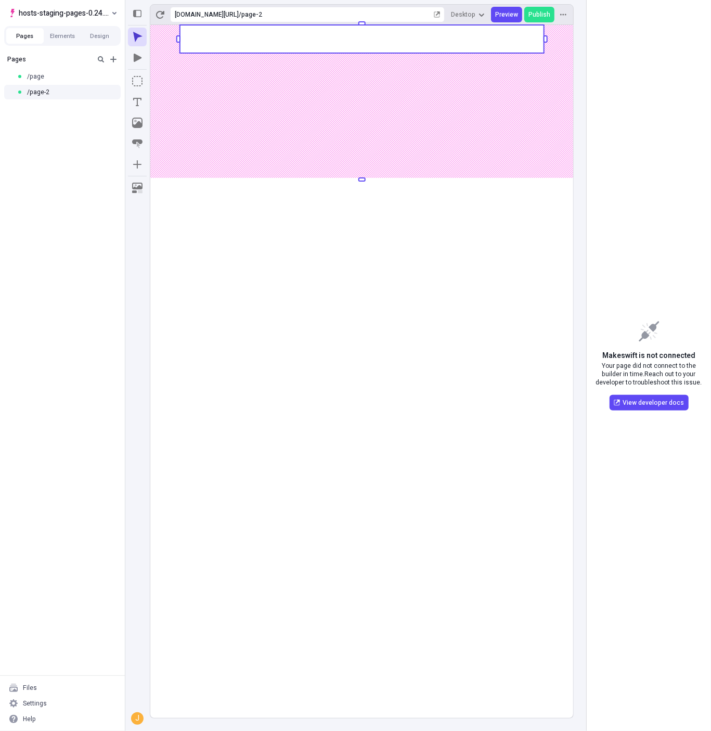
click at [448, 141] on rect at bounding box center [361, 371] width 423 height 693
click at [51, 18] on span "hosts-staging-pages-0.24.x-nextjs-15" at bounding box center [64, 13] width 90 height 12
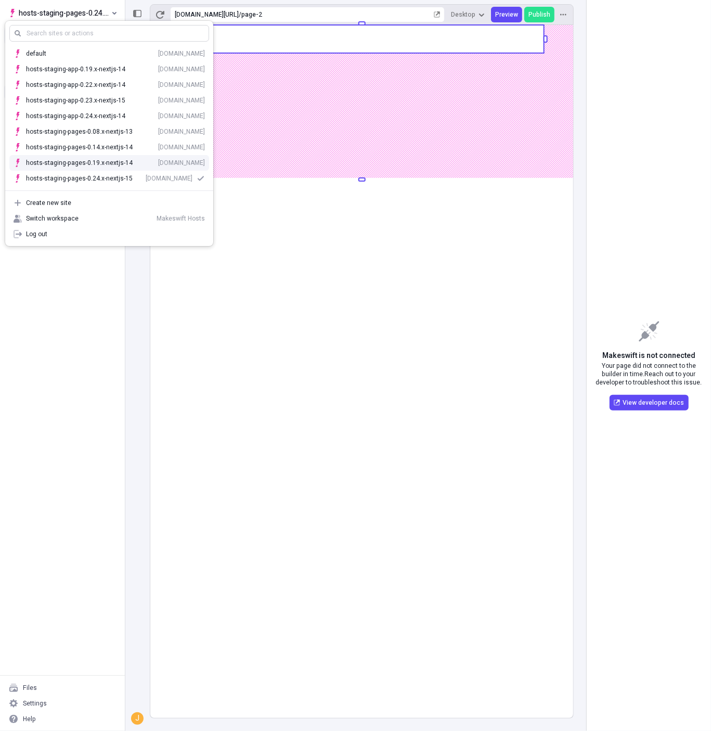
click at [455, 61] on rect at bounding box center [361, 371] width 423 height 693
